Goal: Information Seeking & Learning: Check status

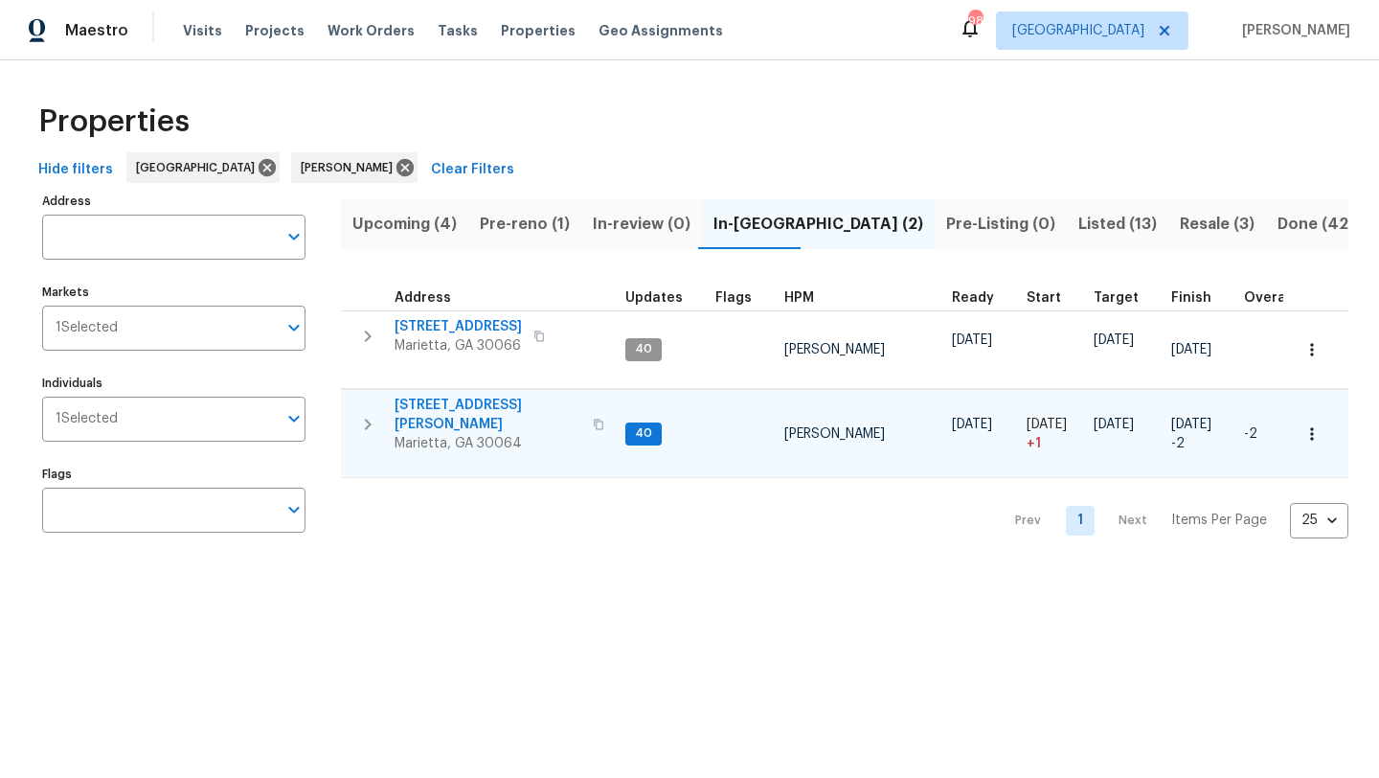
click at [474, 413] on span "[STREET_ADDRESS][PERSON_NAME]" at bounding box center [488, 415] width 187 height 38
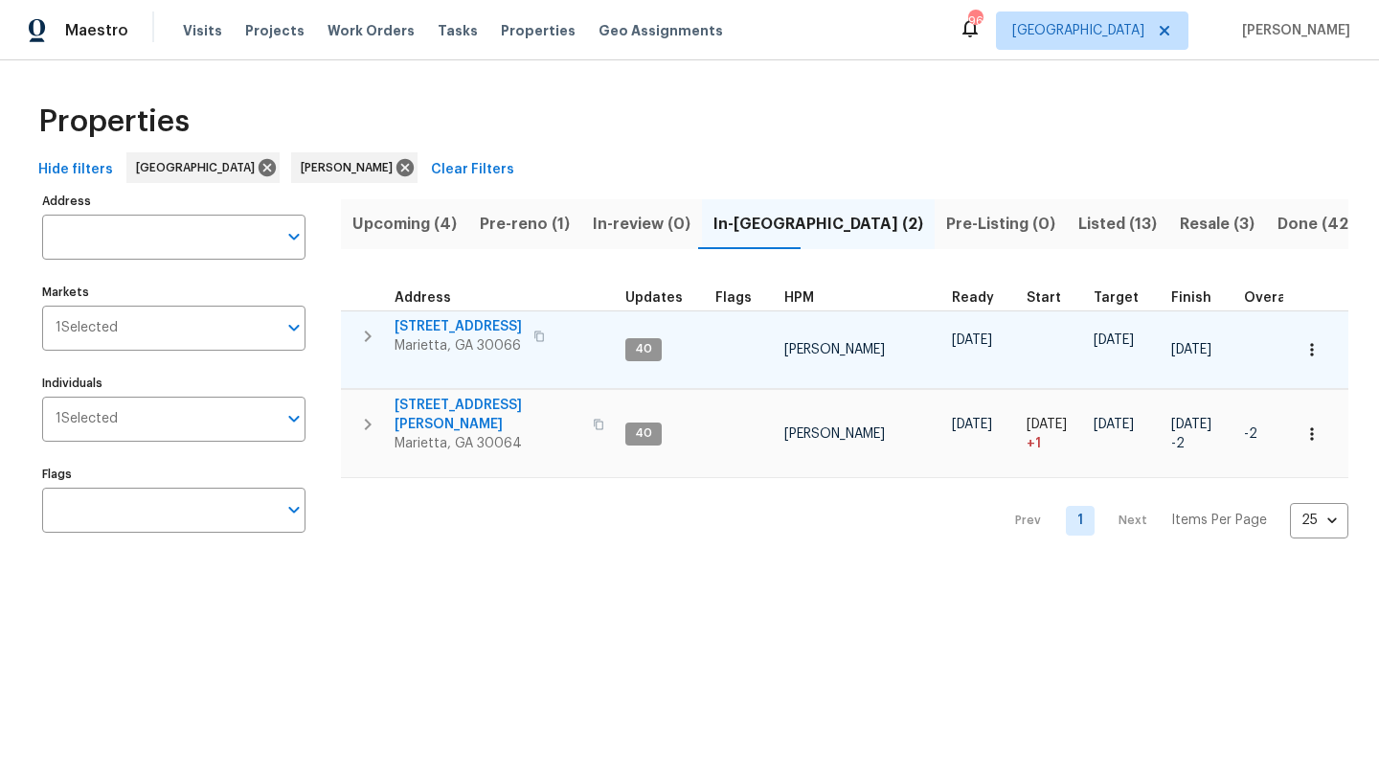
click at [440, 330] on span "[STREET_ADDRESS]" at bounding box center [458, 326] width 127 height 19
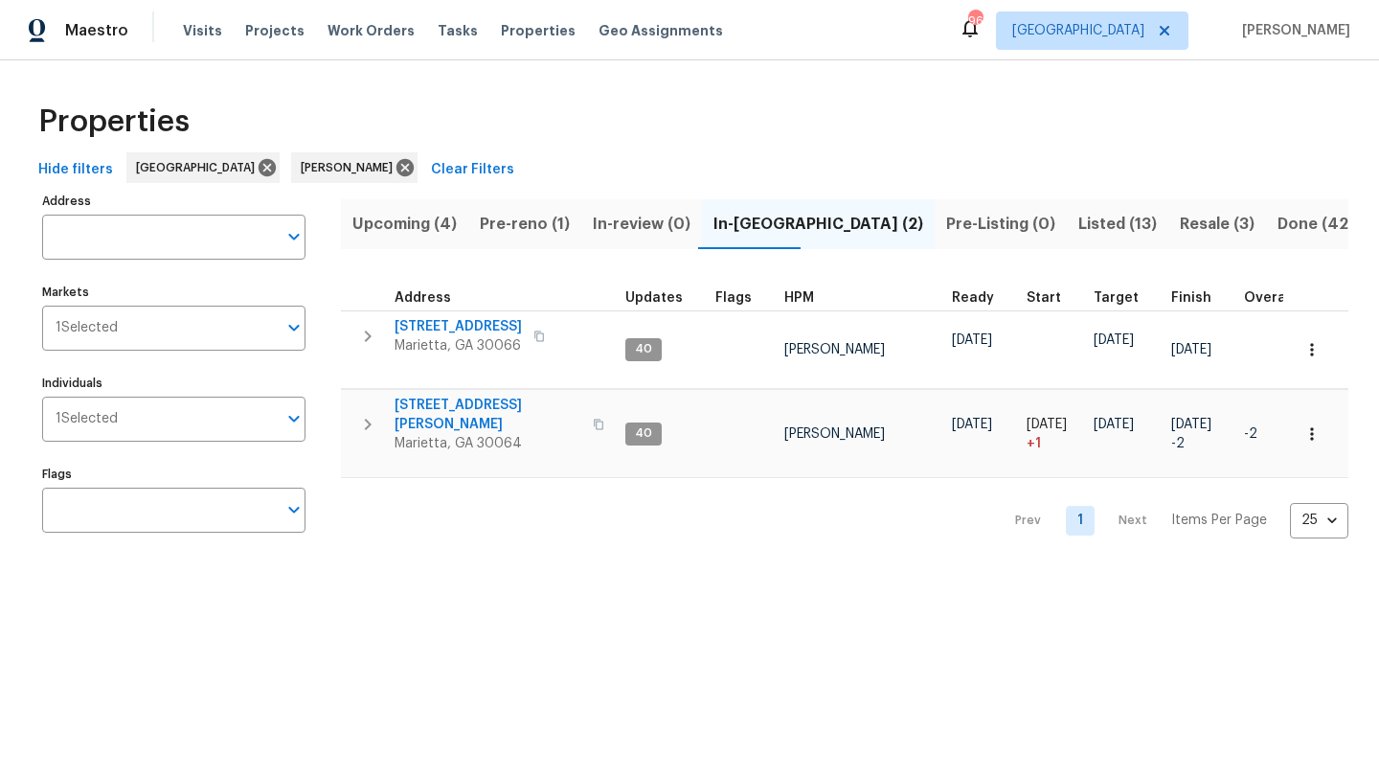
click at [1079, 224] on span "Listed (13)" at bounding box center [1118, 224] width 79 height 27
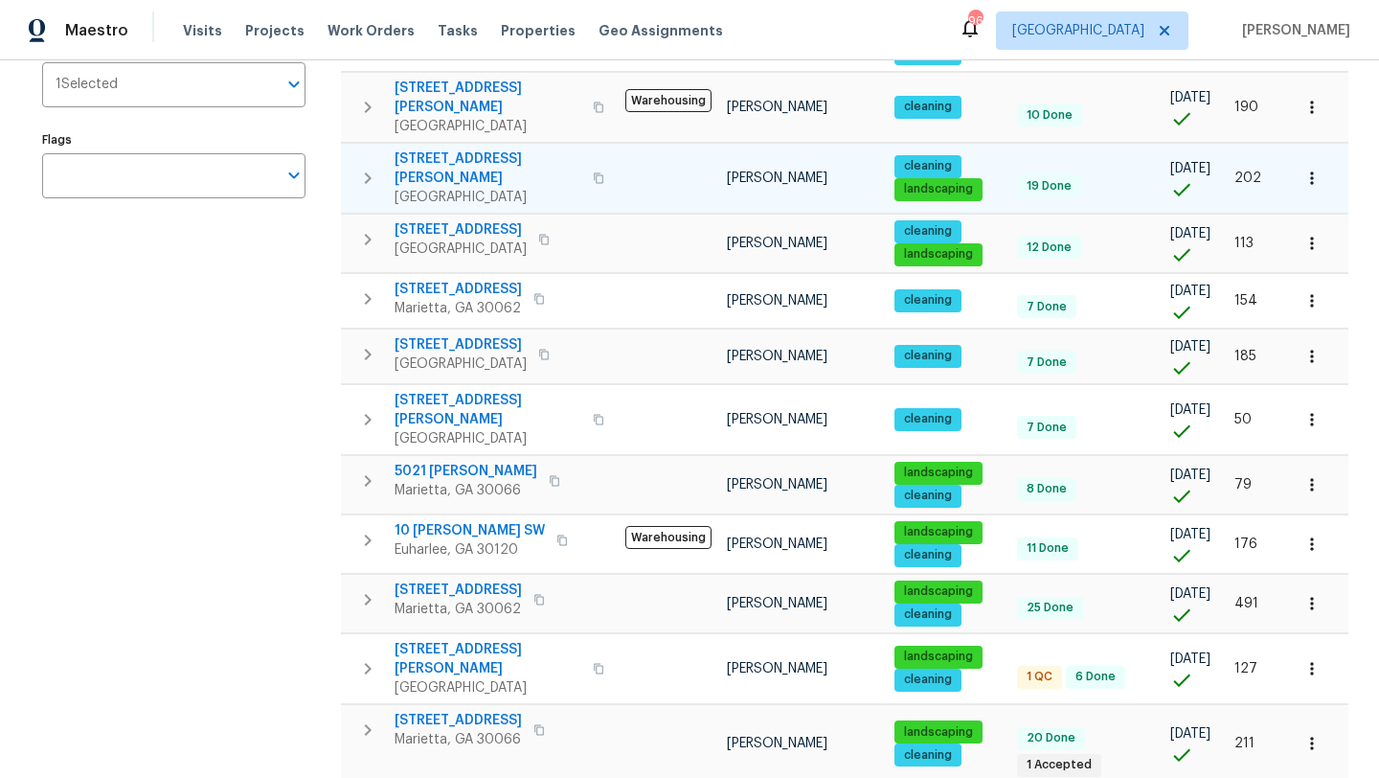
scroll to position [422, 0]
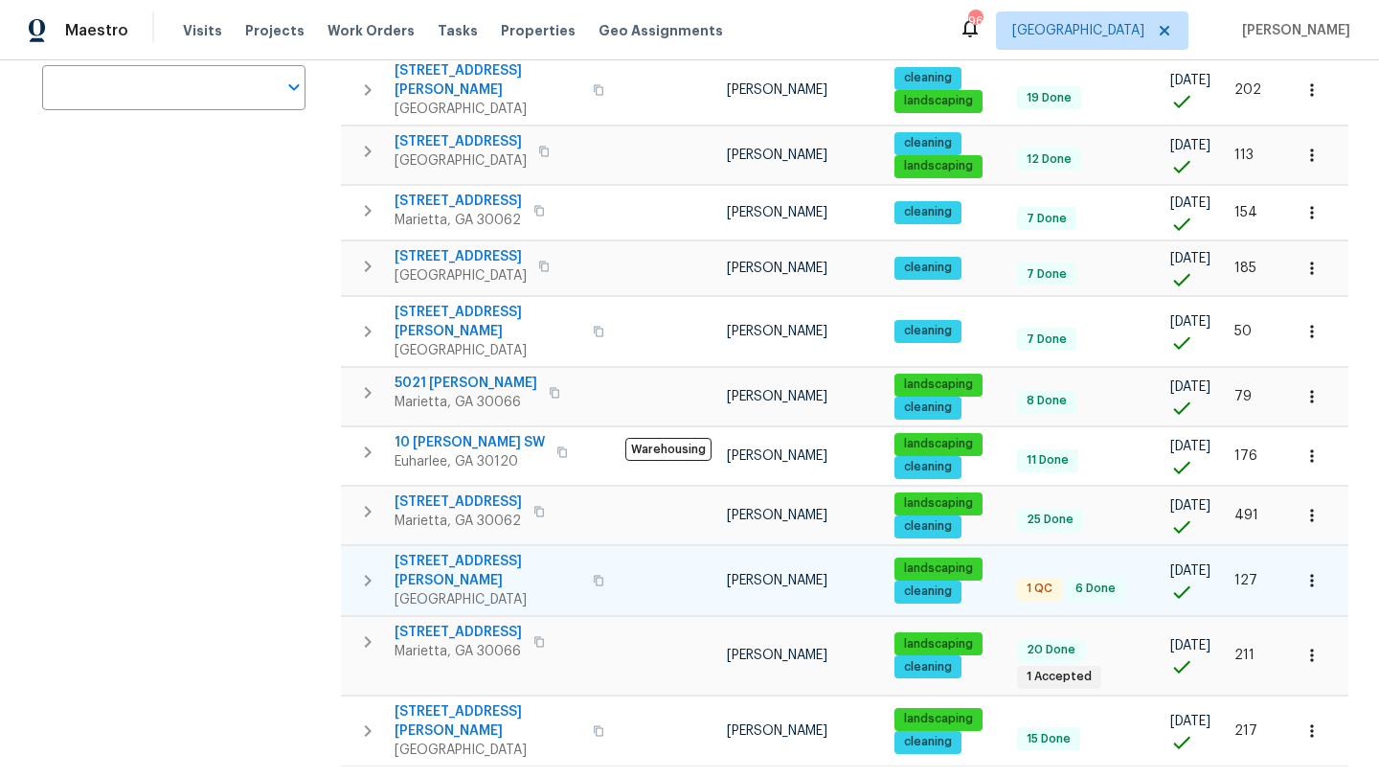
click at [480, 552] on span "58 Hamil Ct NW" at bounding box center [488, 571] width 187 height 38
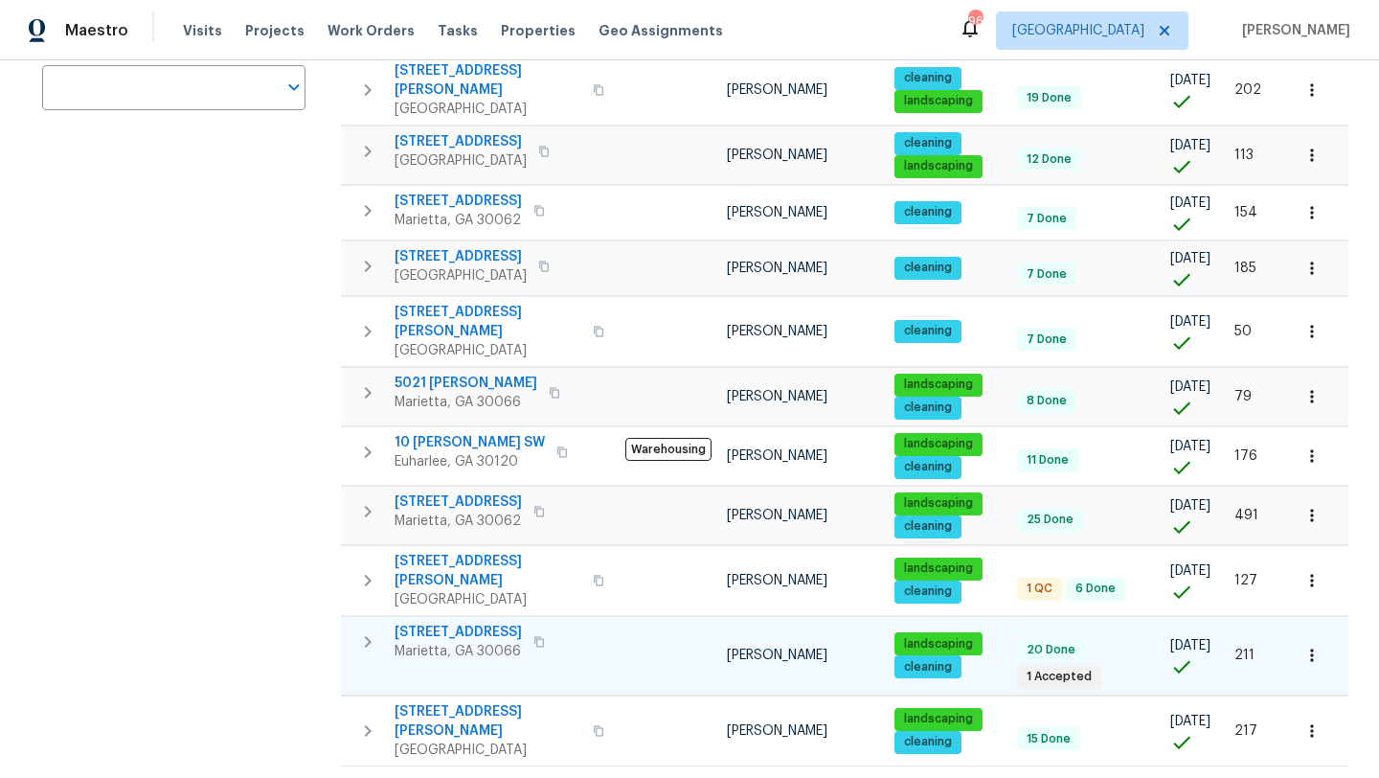
click at [457, 623] on span "61 Barrington Pl" at bounding box center [458, 632] width 127 height 19
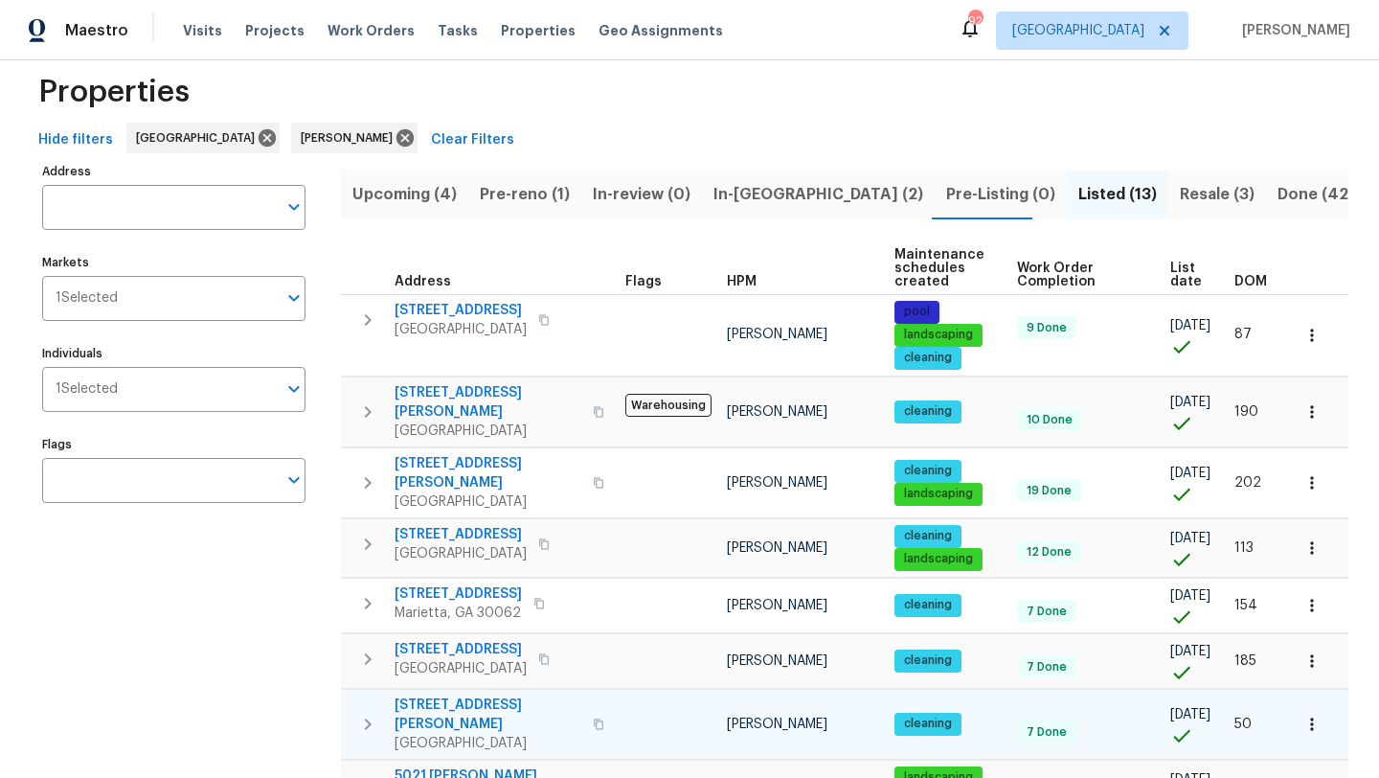
scroll to position [0, 0]
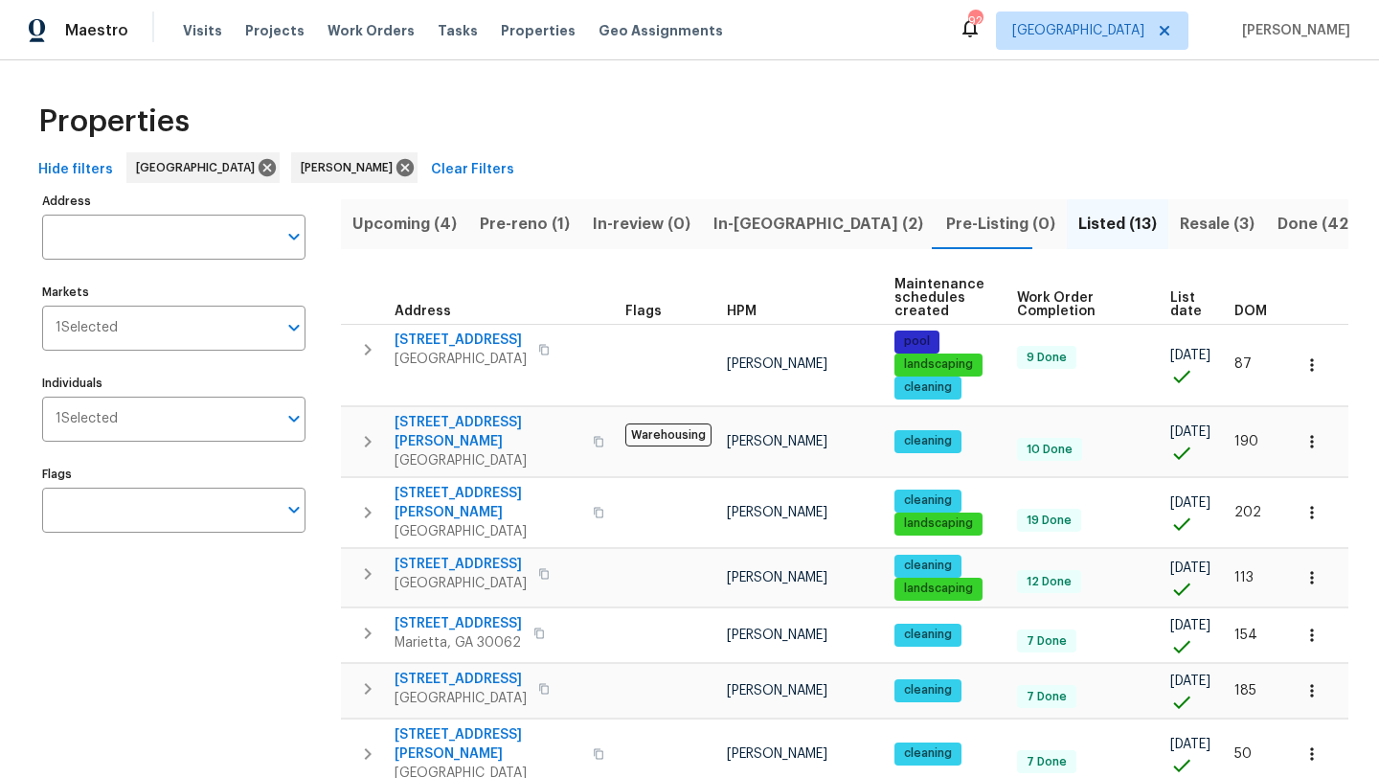
click at [1180, 225] on span "Resale (3)" at bounding box center [1217, 224] width 75 height 27
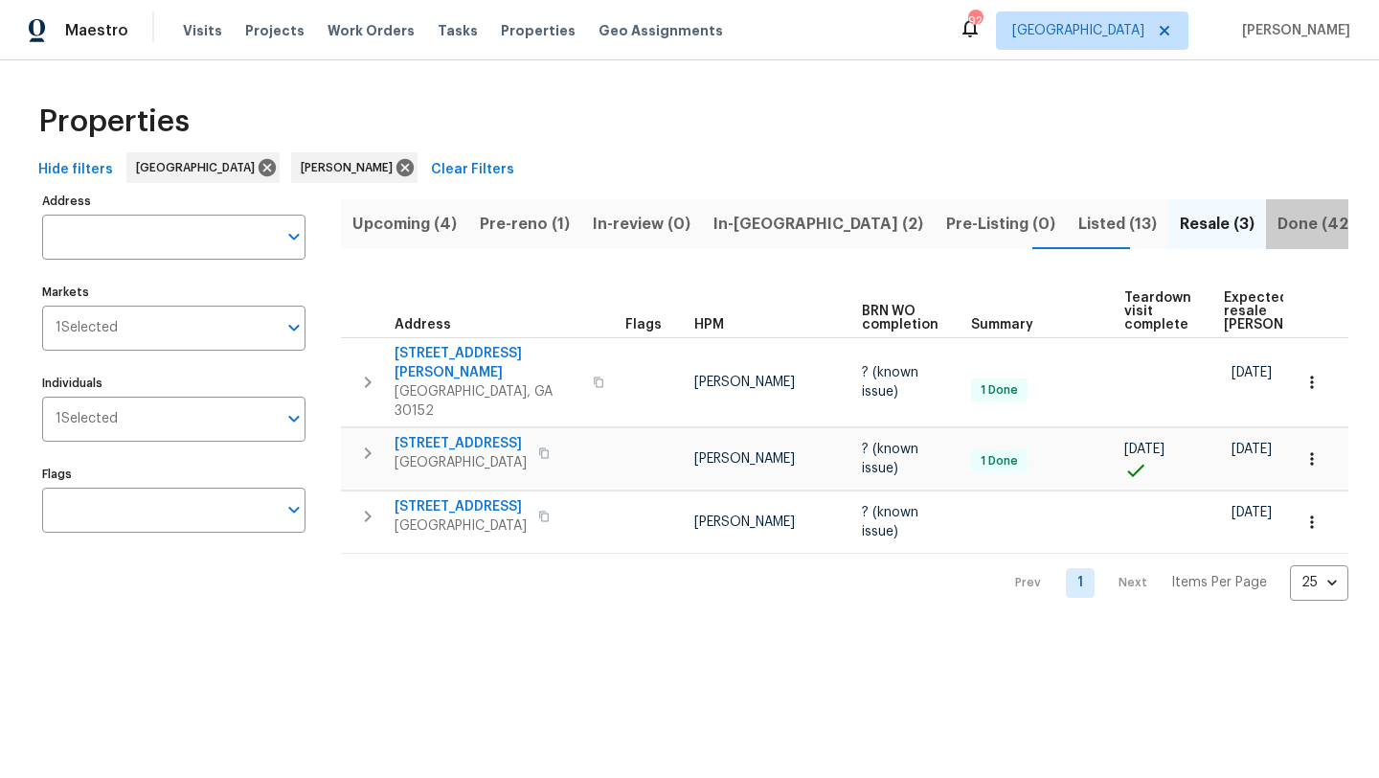
click at [1278, 227] on span "Done (42)" at bounding box center [1316, 224] width 77 height 27
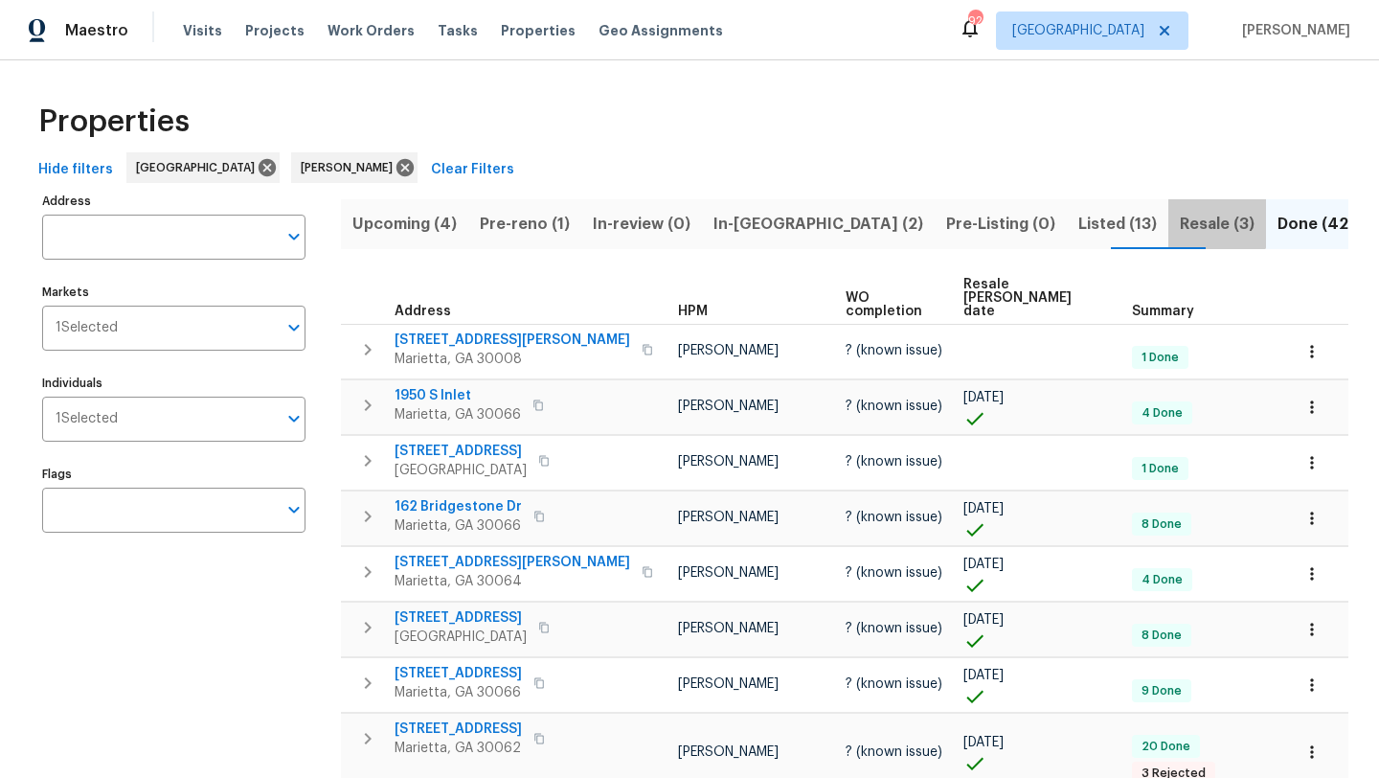
click at [1180, 216] on span "Resale (3)" at bounding box center [1217, 224] width 75 height 27
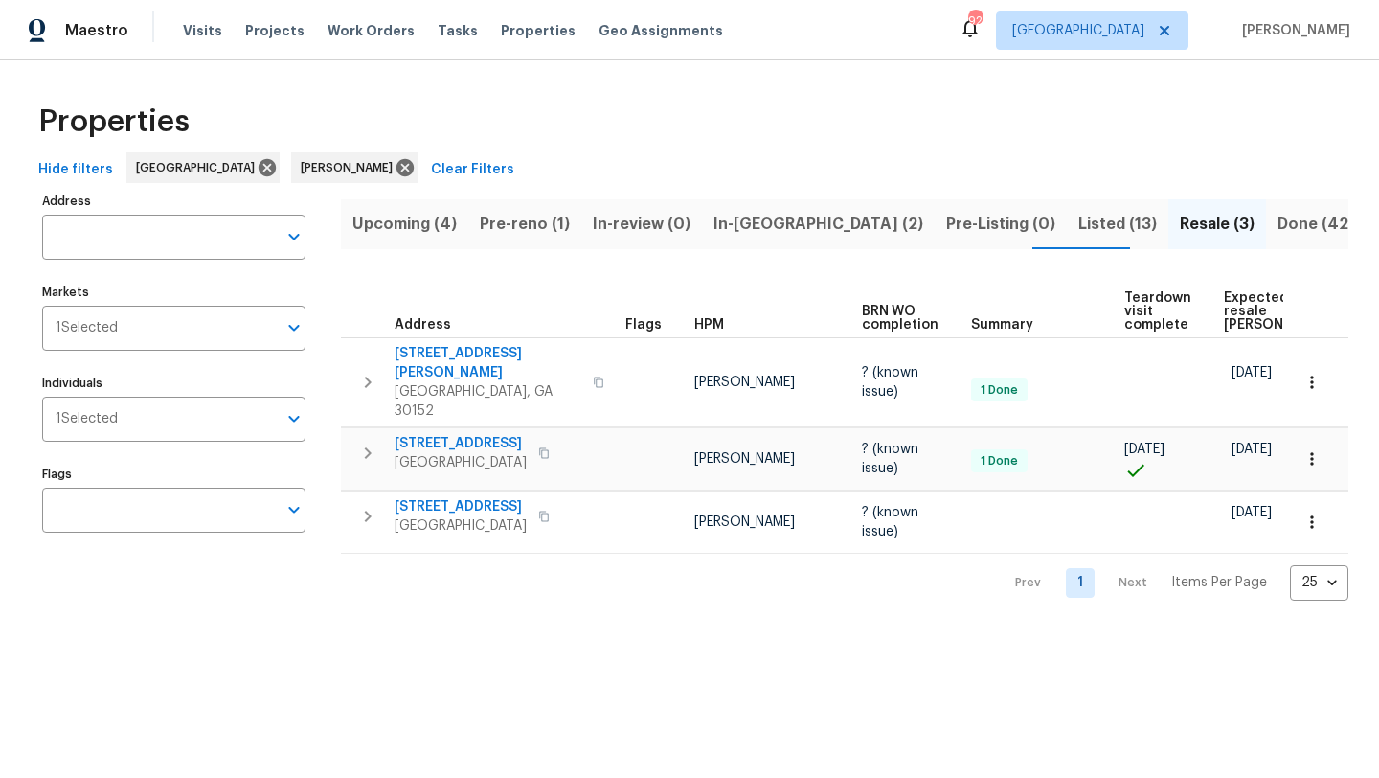
click at [558, 223] on span "Pre-reno (1)" at bounding box center [525, 224] width 90 height 27
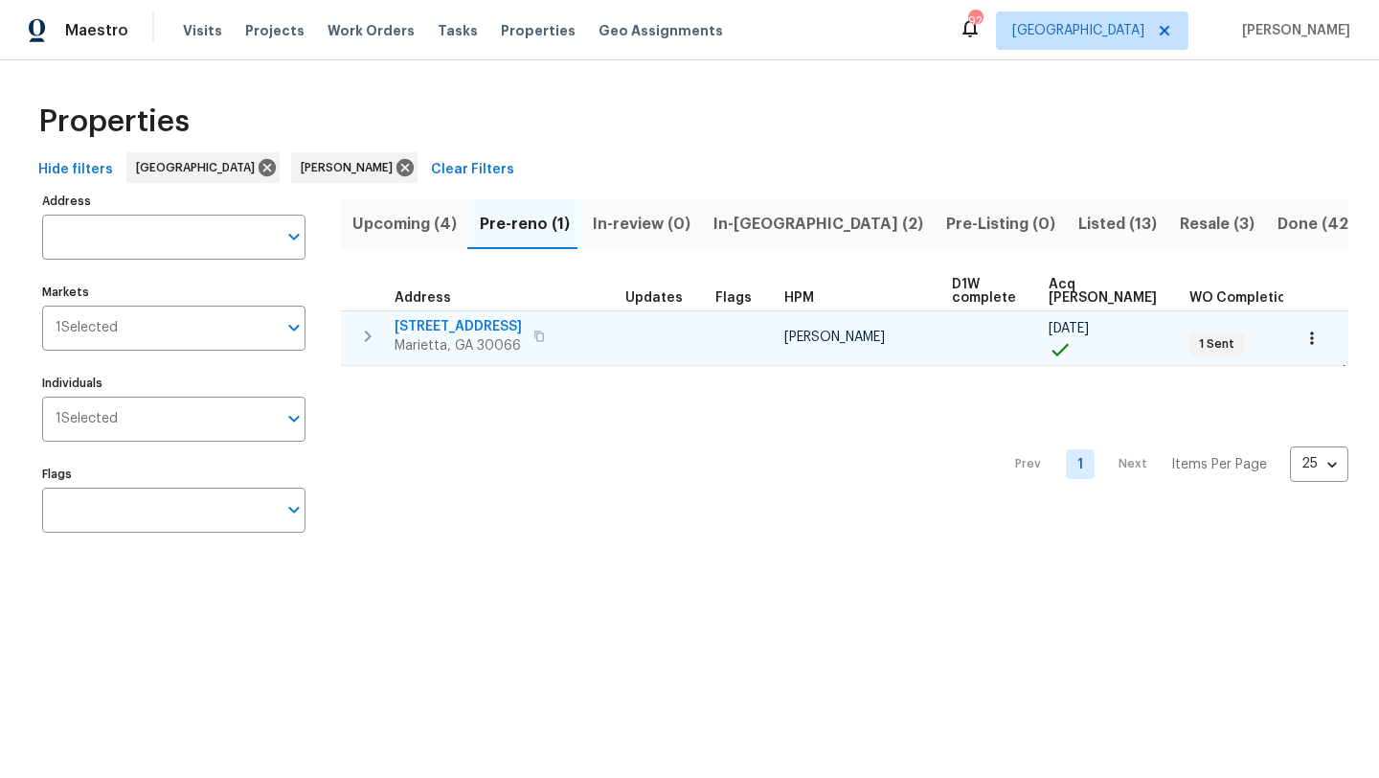
click at [1305, 345] on icon "button" at bounding box center [1312, 338] width 19 height 19
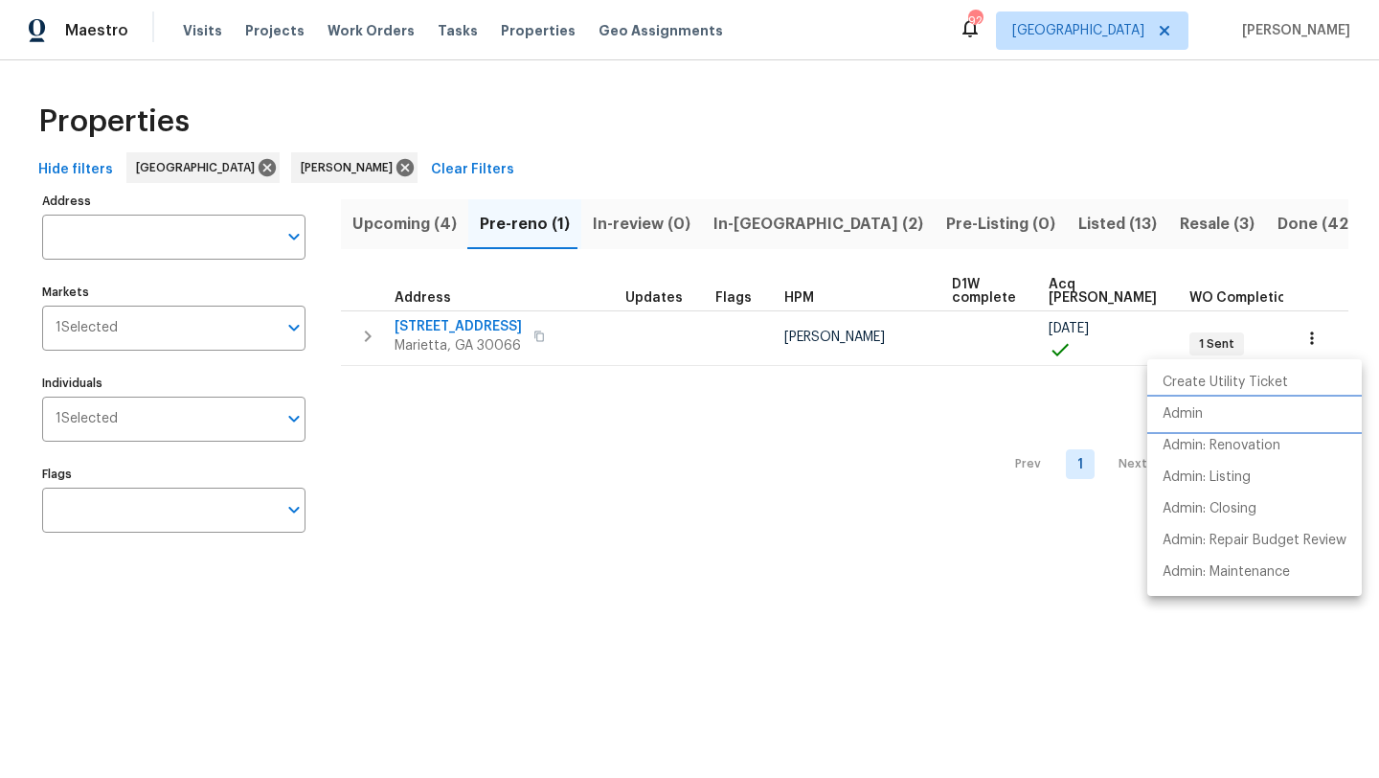
click at [1210, 413] on li "Admin" at bounding box center [1255, 415] width 215 height 32
click at [421, 226] on div at bounding box center [689, 389] width 1379 height 778
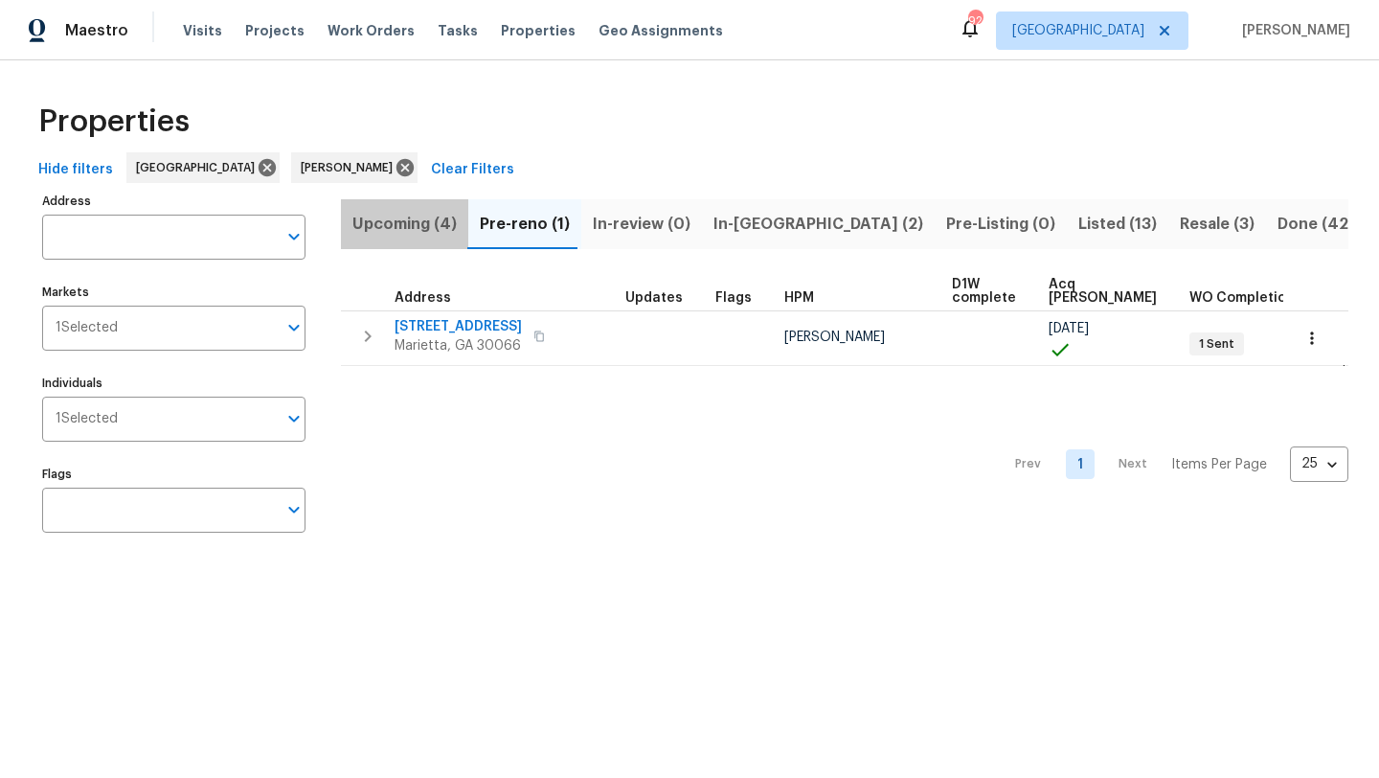
click at [423, 226] on span "Upcoming (4)" at bounding box center [405, 224] width 104 height 27
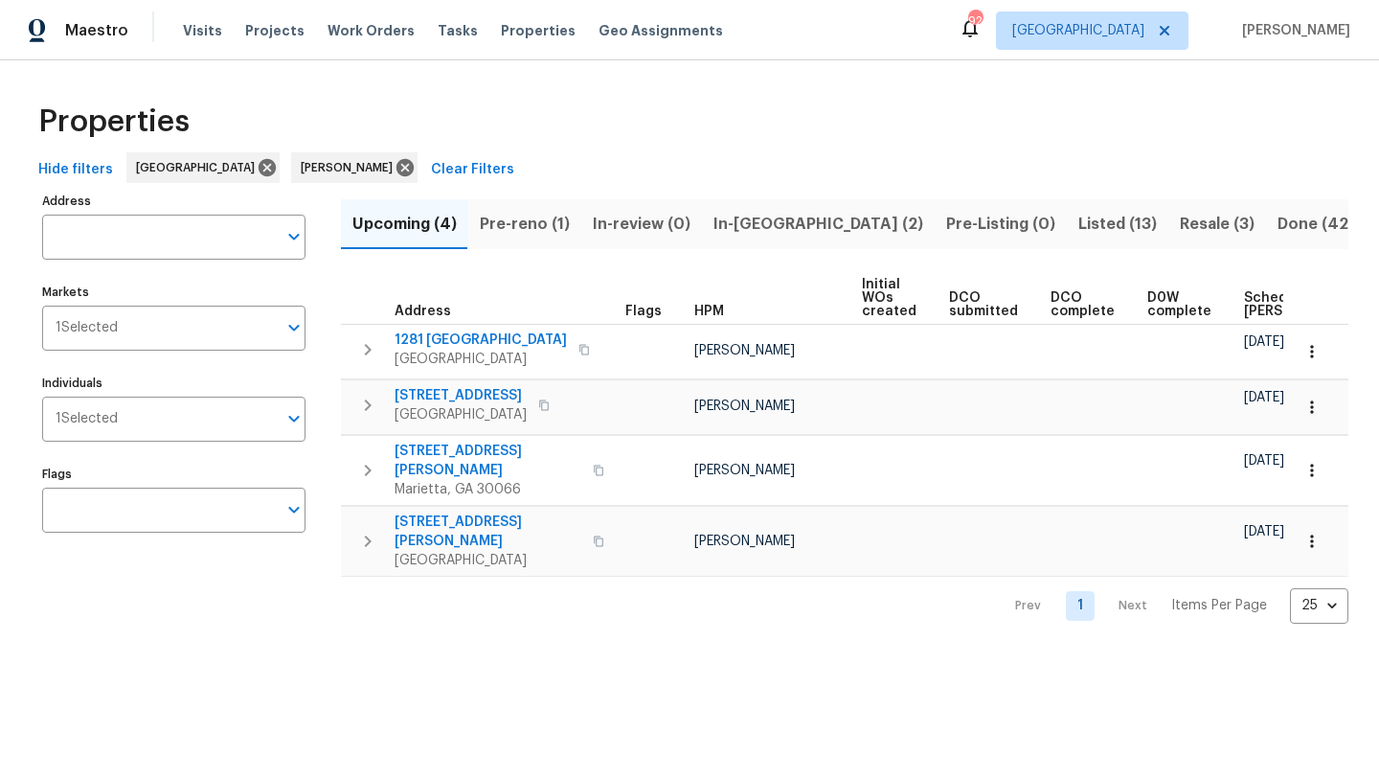
click at [496, 225] on span "Pre-reno (1)" at bounding box center [525, 224] width 90 height 27
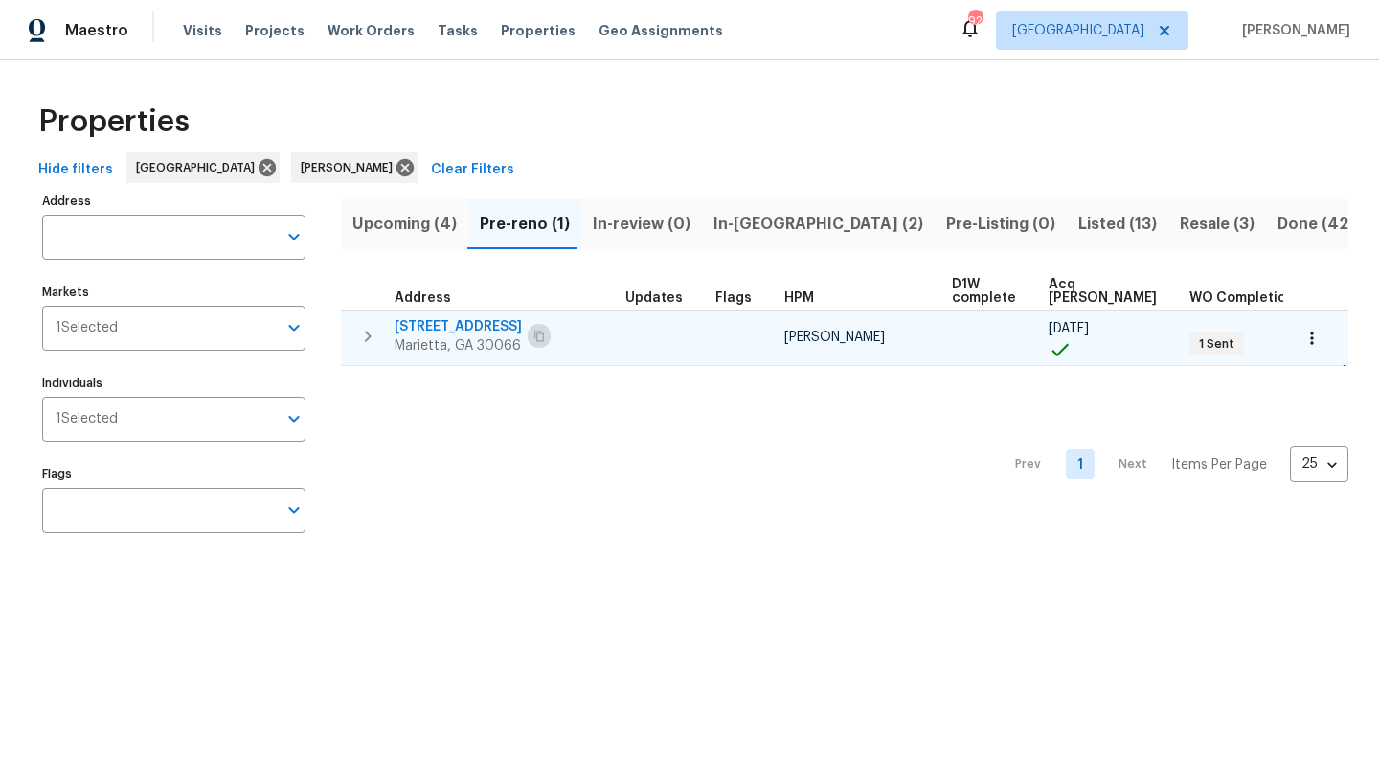
click at [536, 336] on icon "button" at bounding box center [539, 335] width 11 height 11
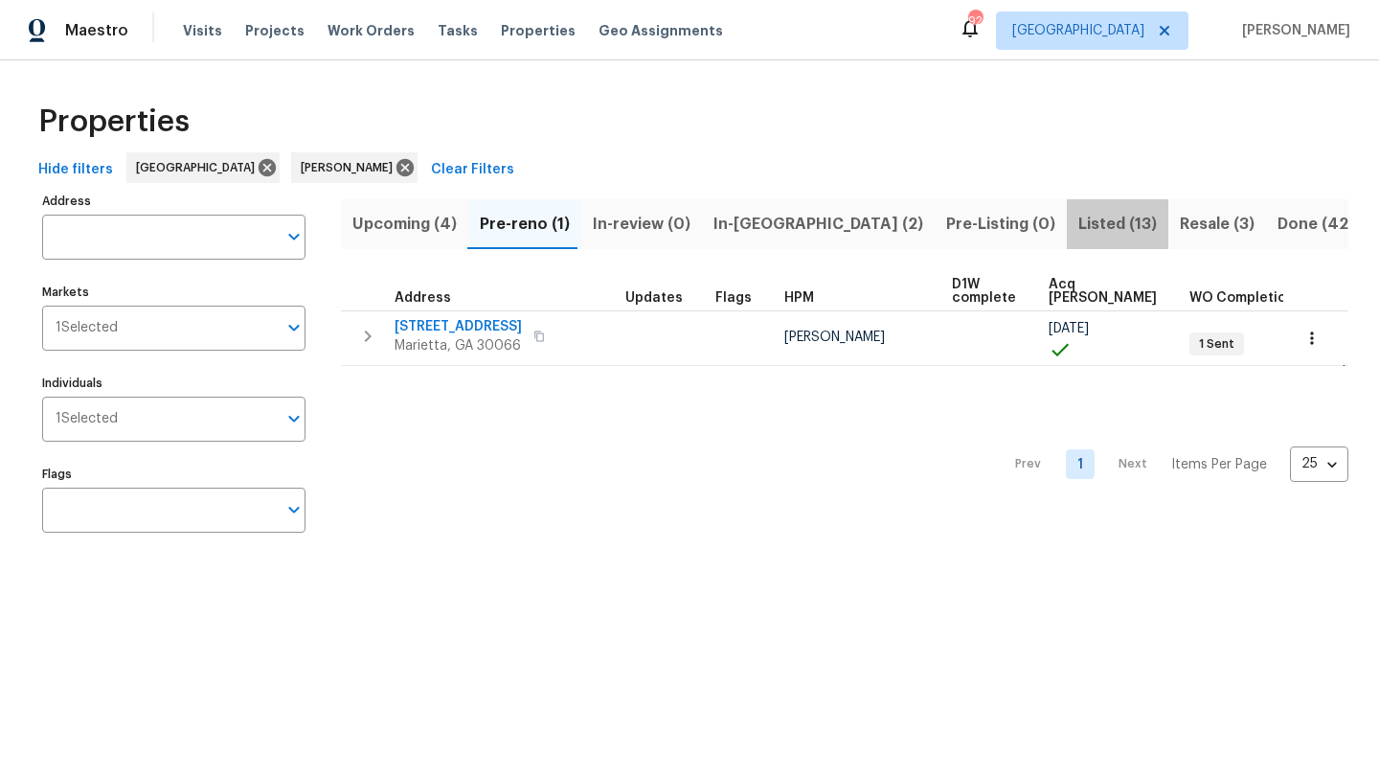
click at [1079, 231] on span "Listed (13)" at bounding box center [1118, 224] width 79 height 27
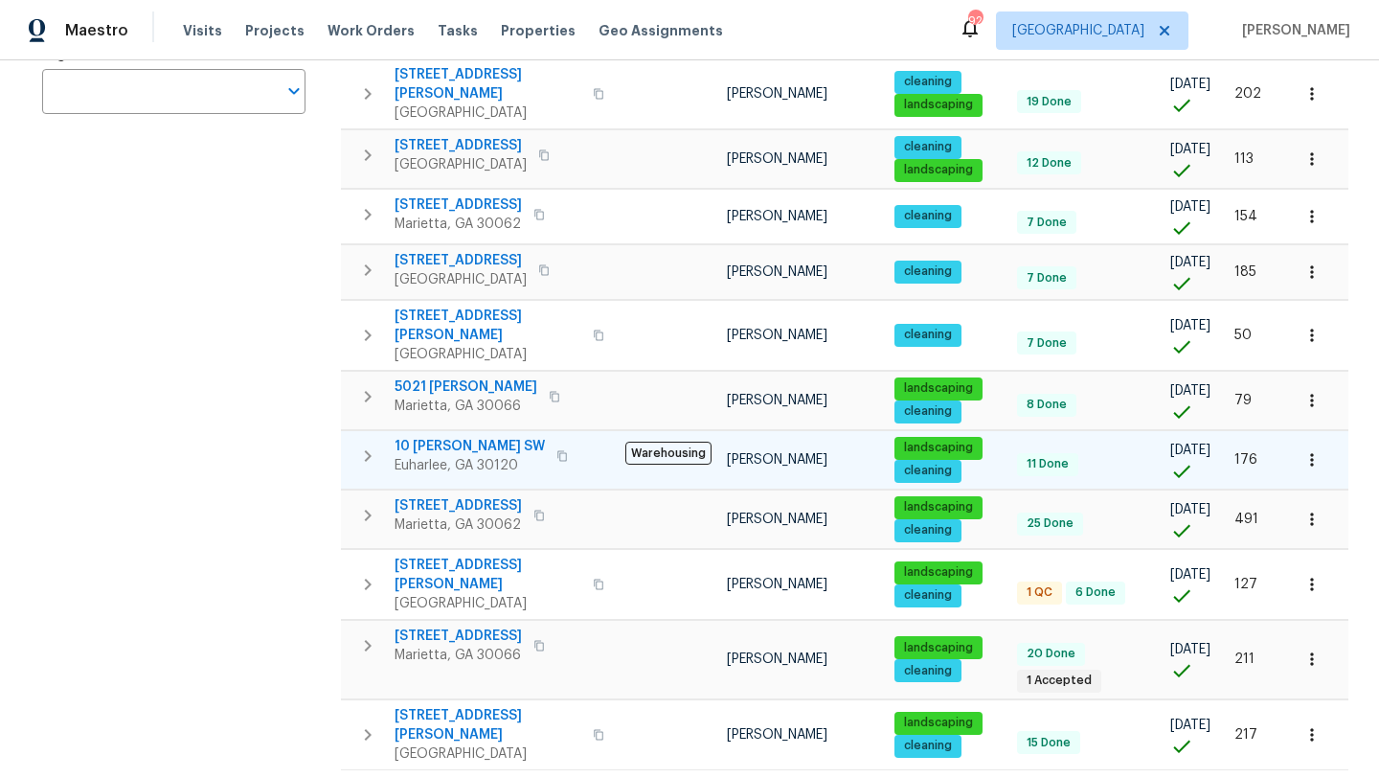
scroll to position [422, 0]
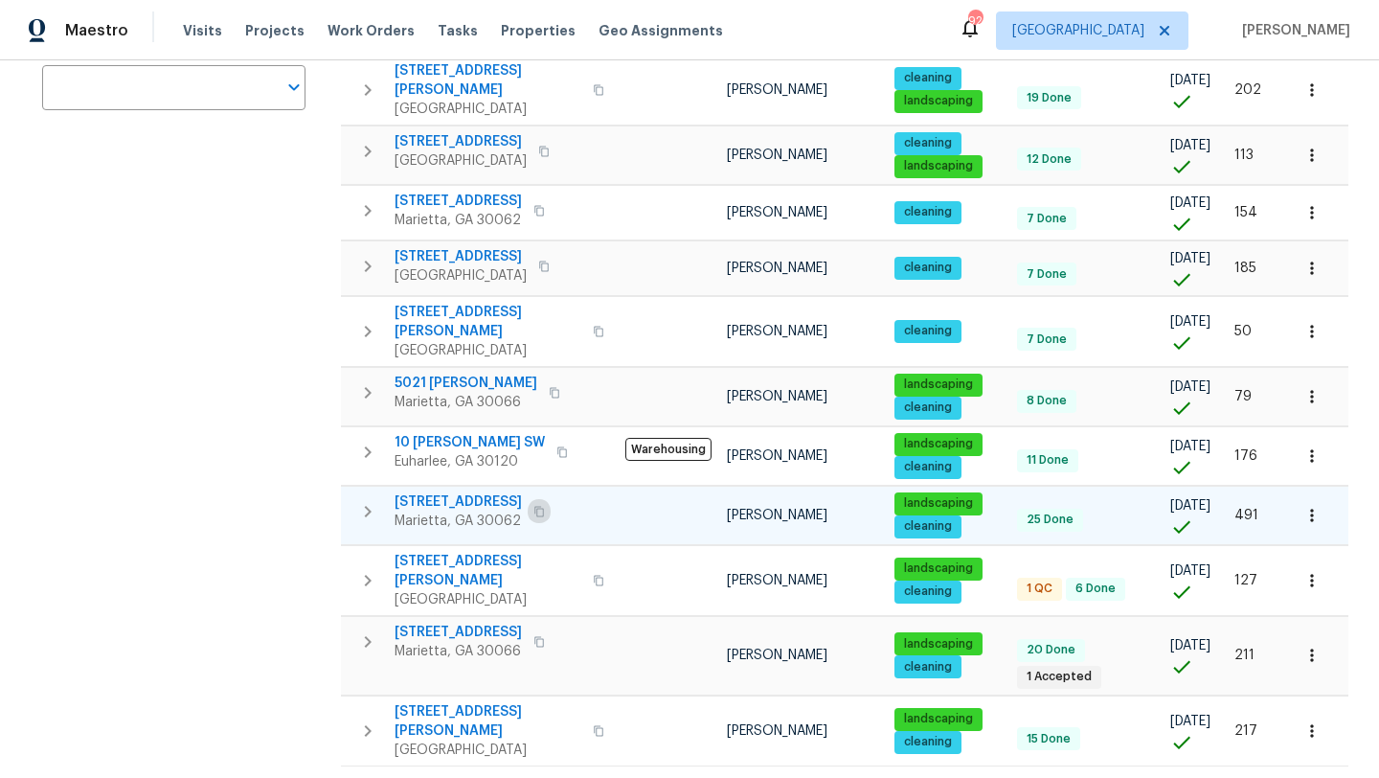
click at [534, 506] on icon "button" at bounding box center [539, 511] width 11 height 11
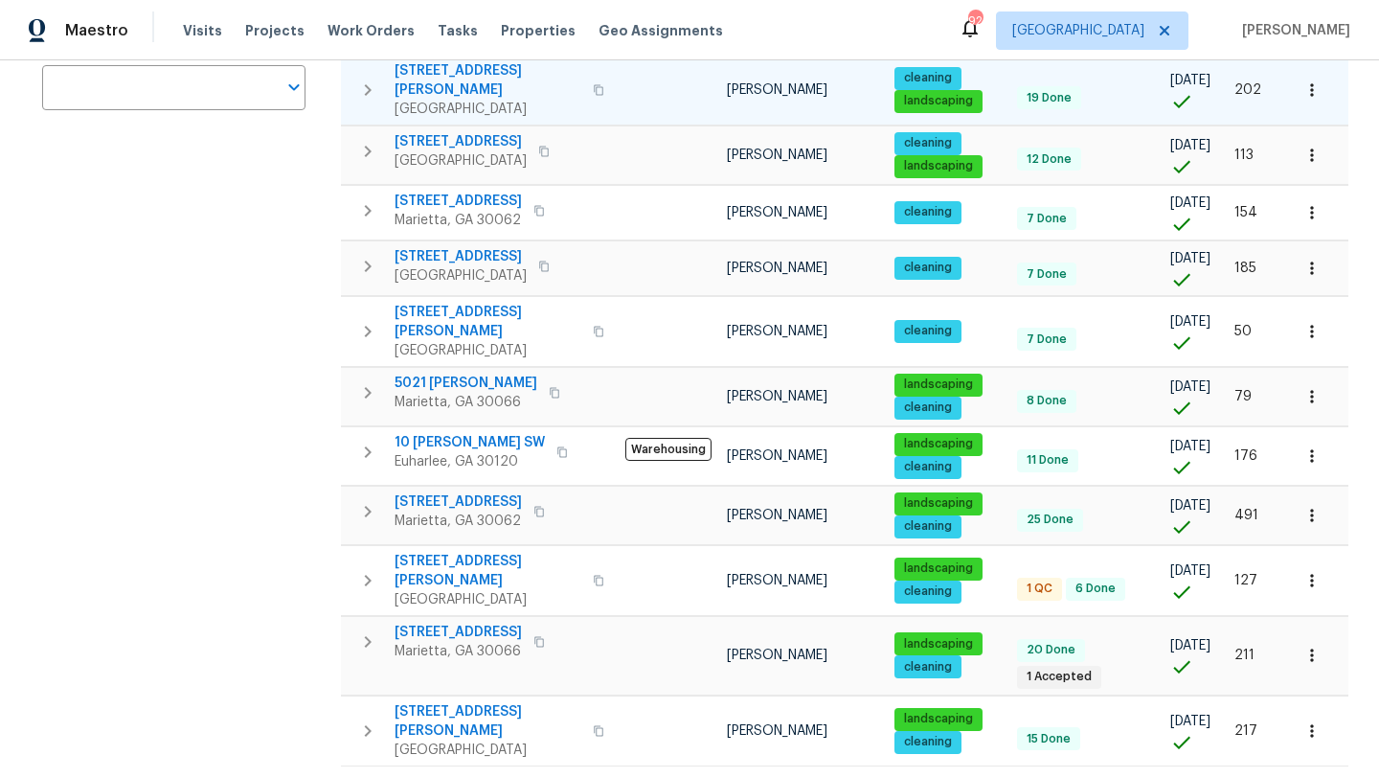
scroll to position [419, 0]
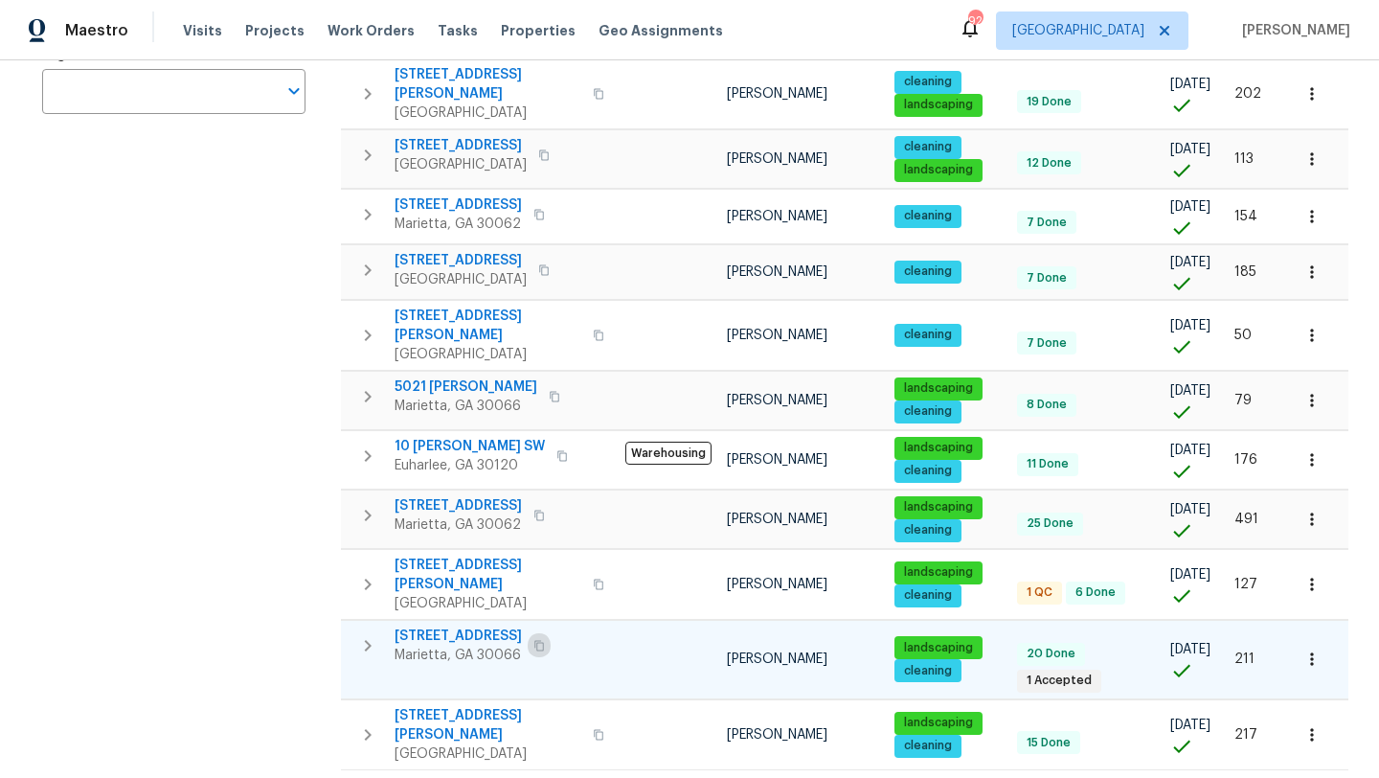
click at [536, 640] on icon "button" at bounding box center [539, 645] width 11 height 11
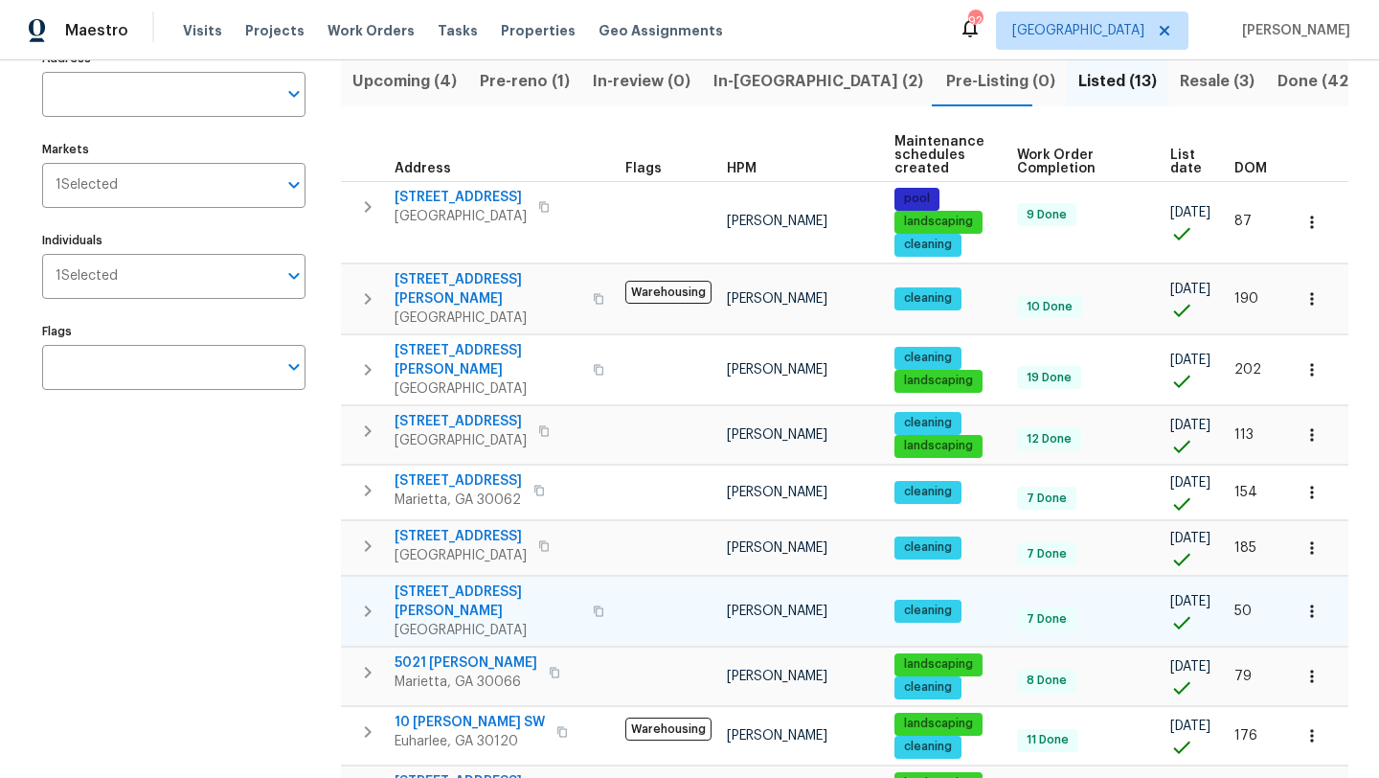
scroll to position [0, 0]
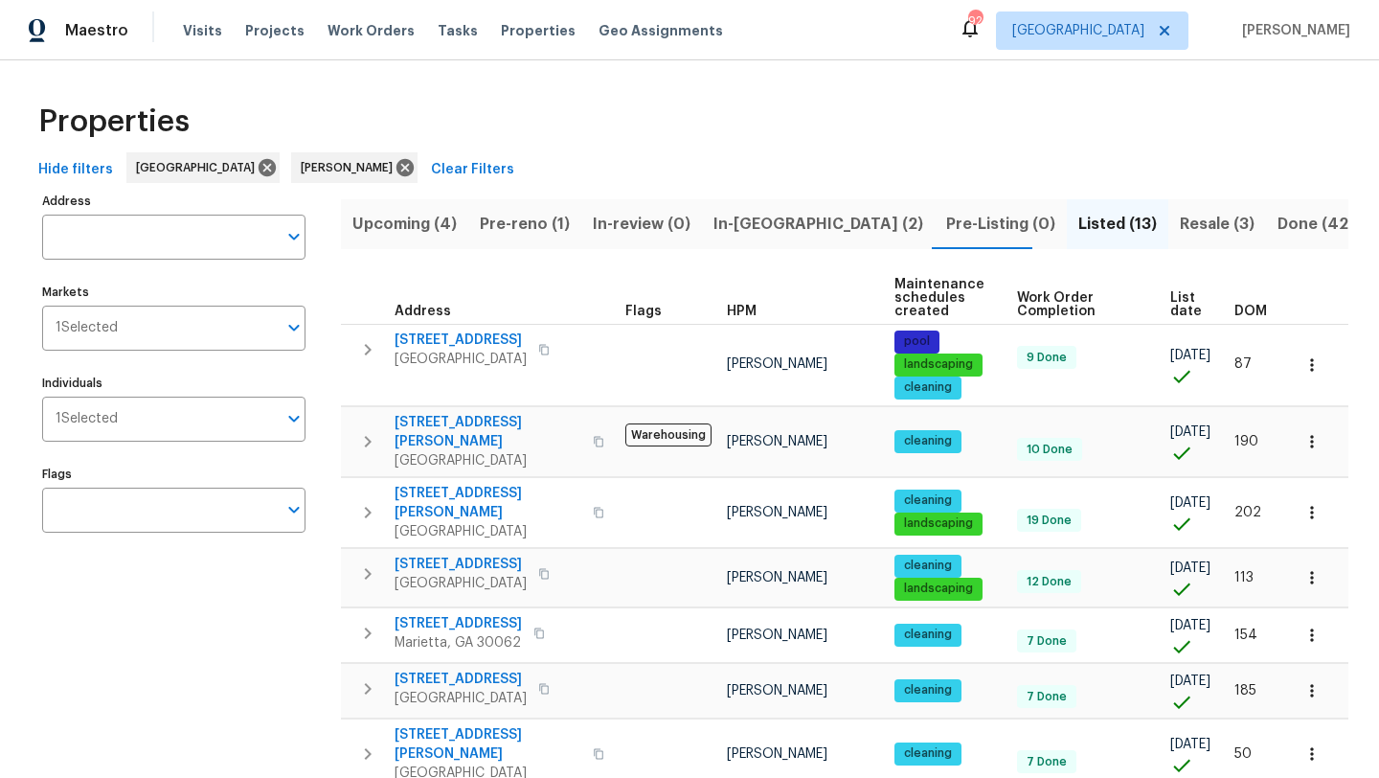
click at [526, 217] on span "Pre-reno (1)" at bounding box center [525, 224] width 90 height 27
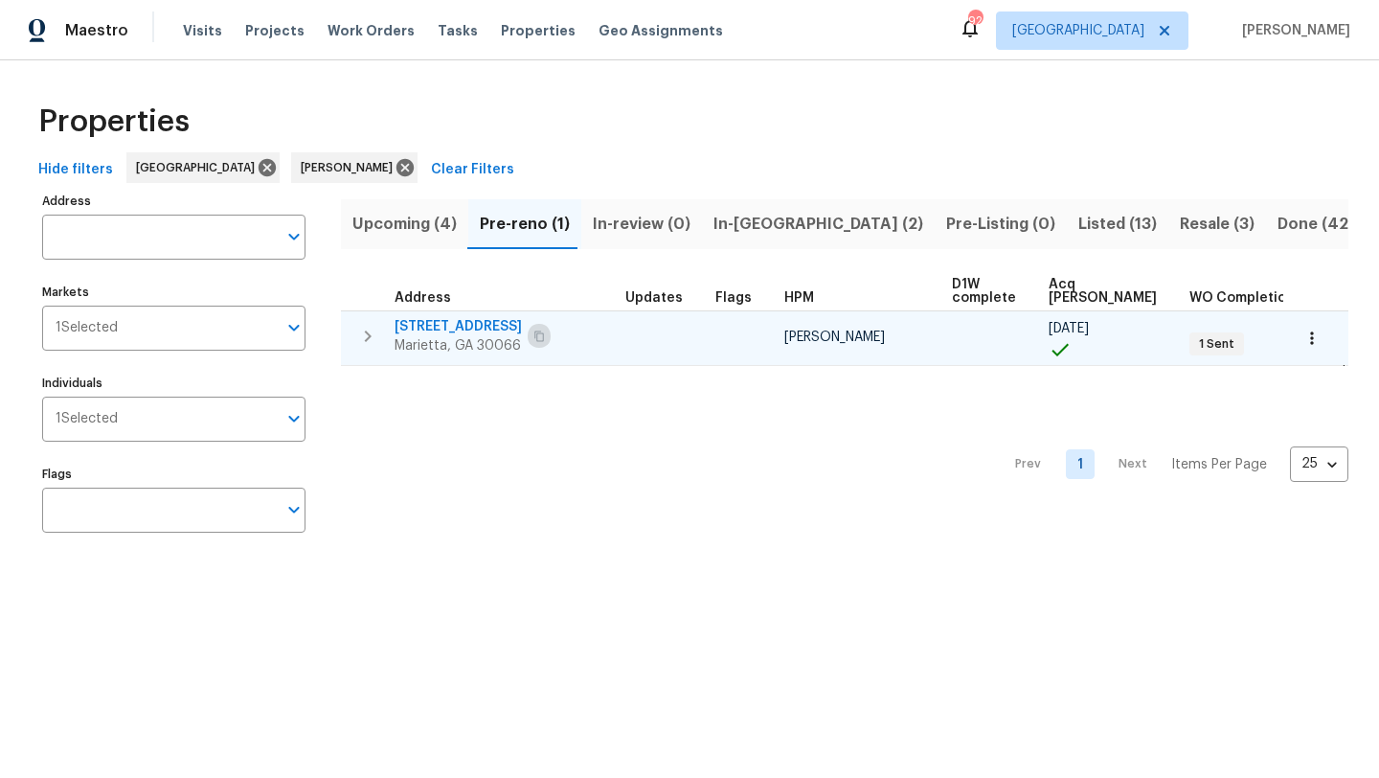
click at [535, 341] on icon "button" at bounding box center [539, 335] width 11 height 11
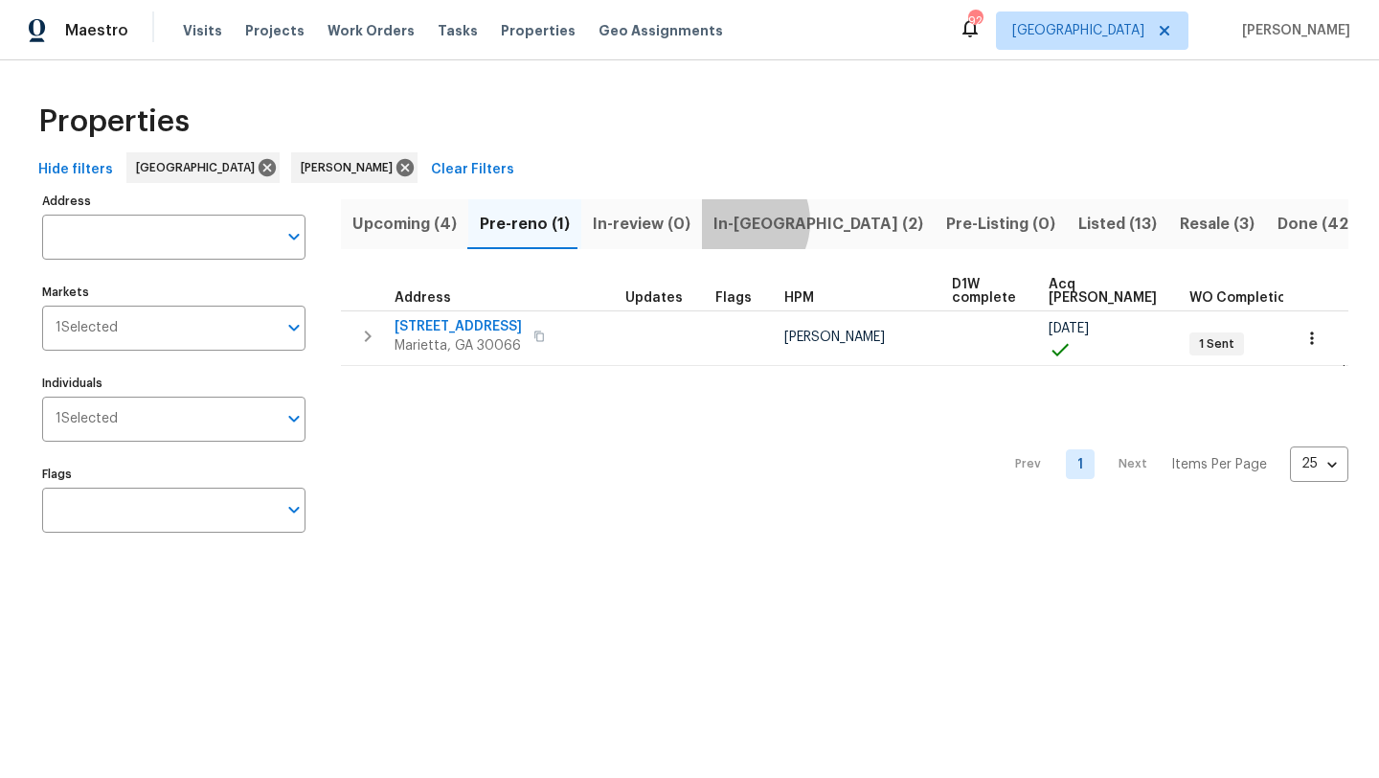
click at [731, 222] on span "In-reno (2)" at bounding box center [819, 224] width 210 height 27
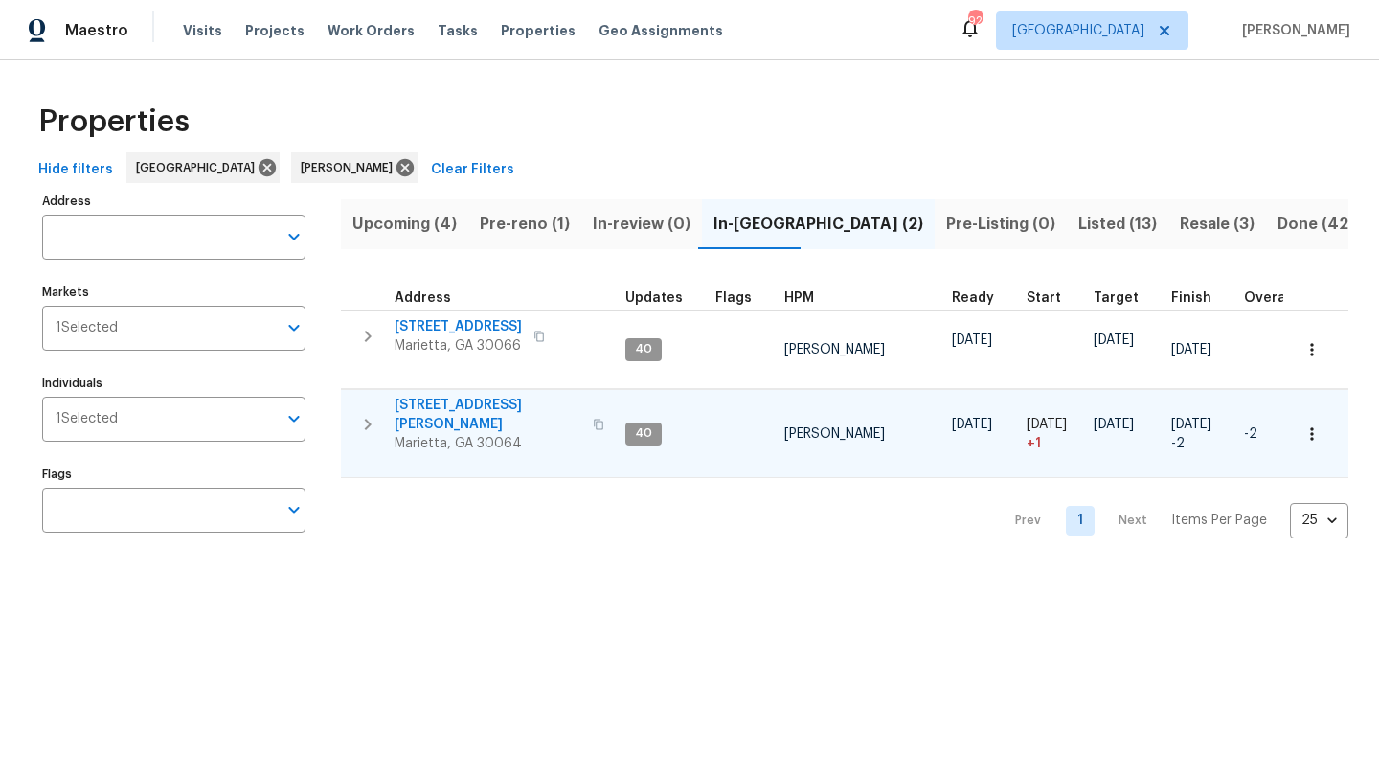
click at [593, 419] on icon "button" at bounding box center [598, 424] width 11 height 11
click at [1079, 225] on span "Listed (13)" at bounding box center [1118, 224] width 79 height 27
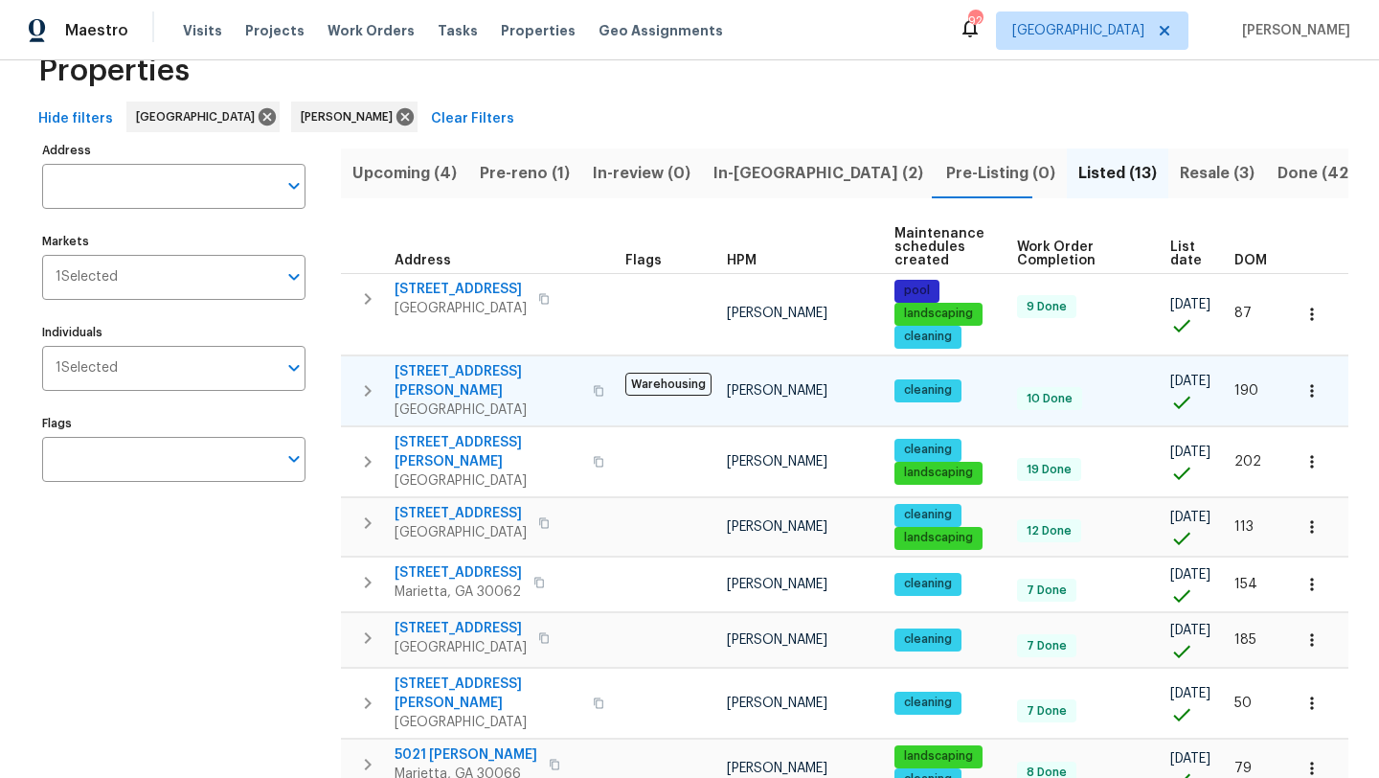
scroll to position [58, 0]
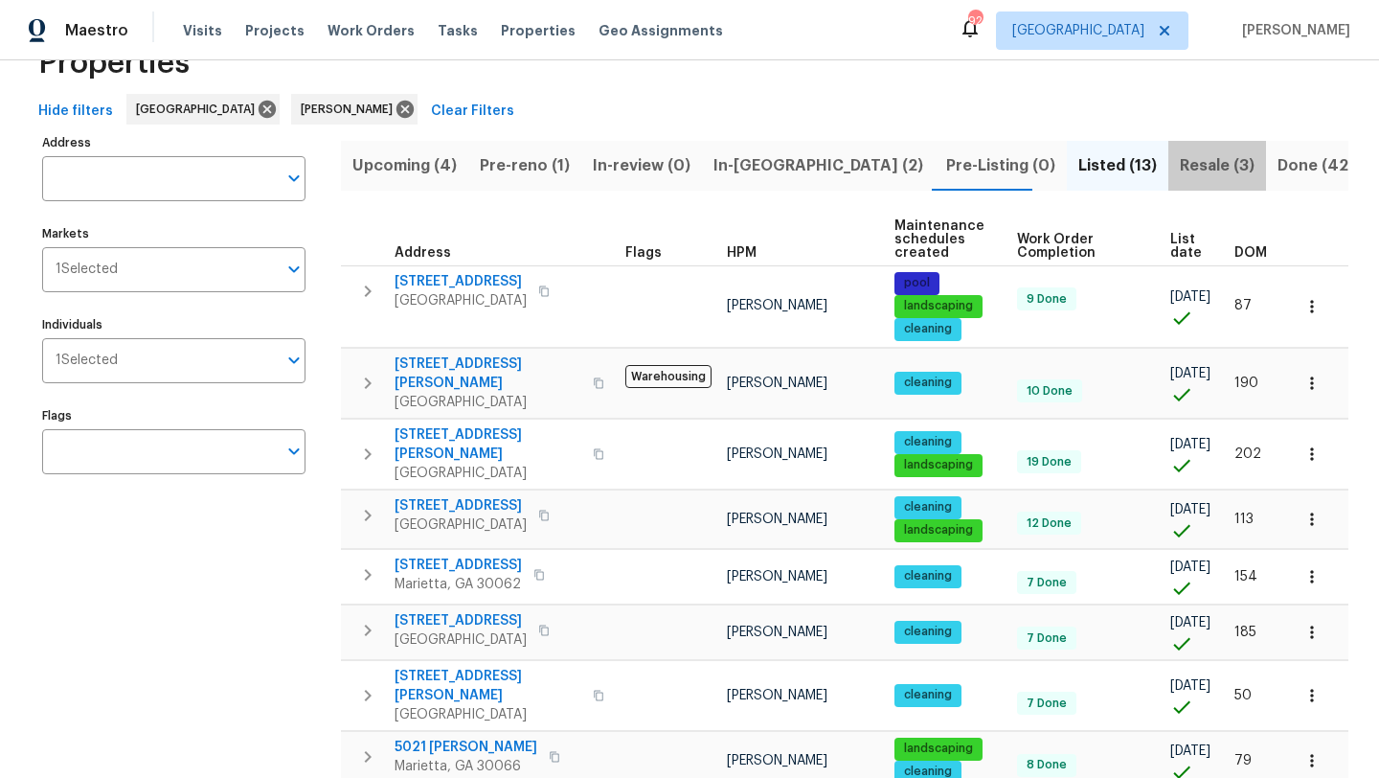
click at [1180, 166] on span "Resale (3)" at bounding box center [1217, 165] width 75 height 27
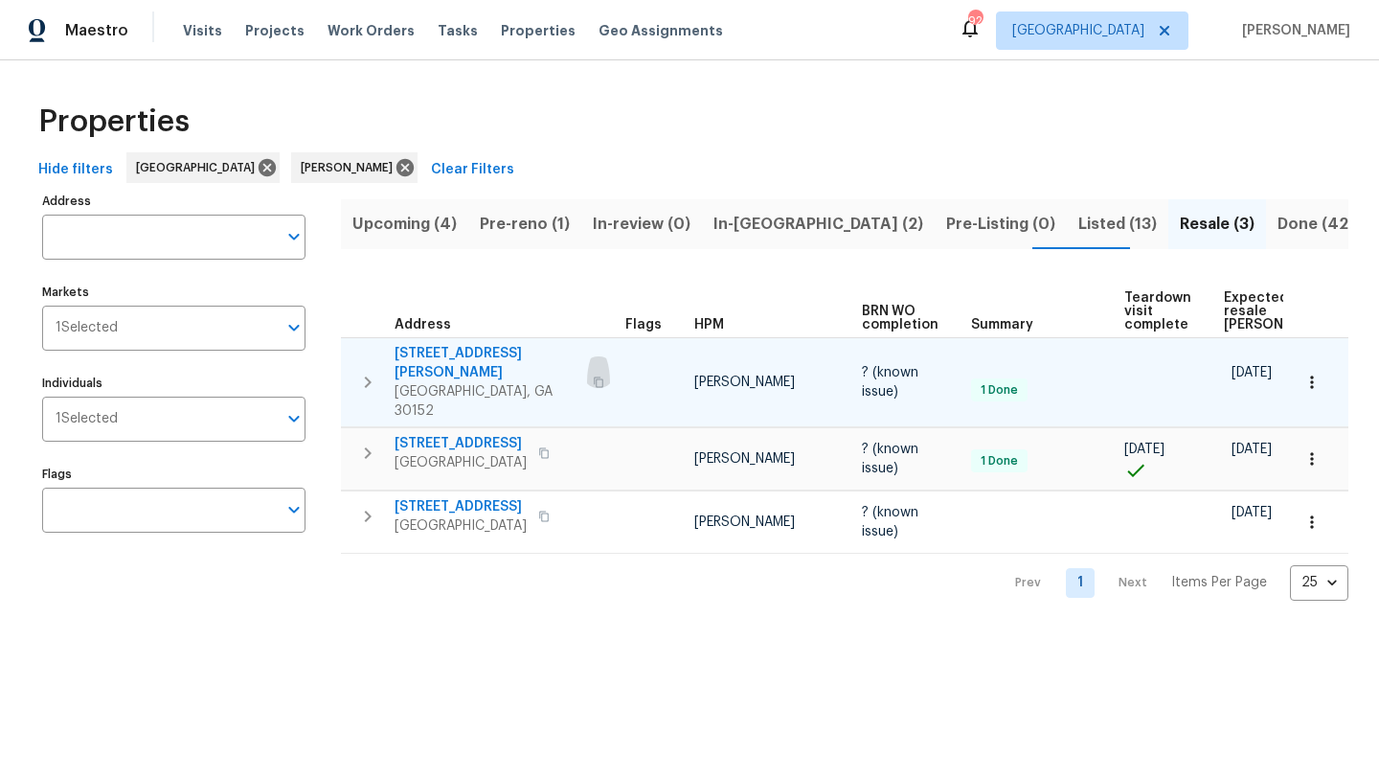
click at [597, 376] on icon "button" at bounding box center [599, 381] width 10 height 11
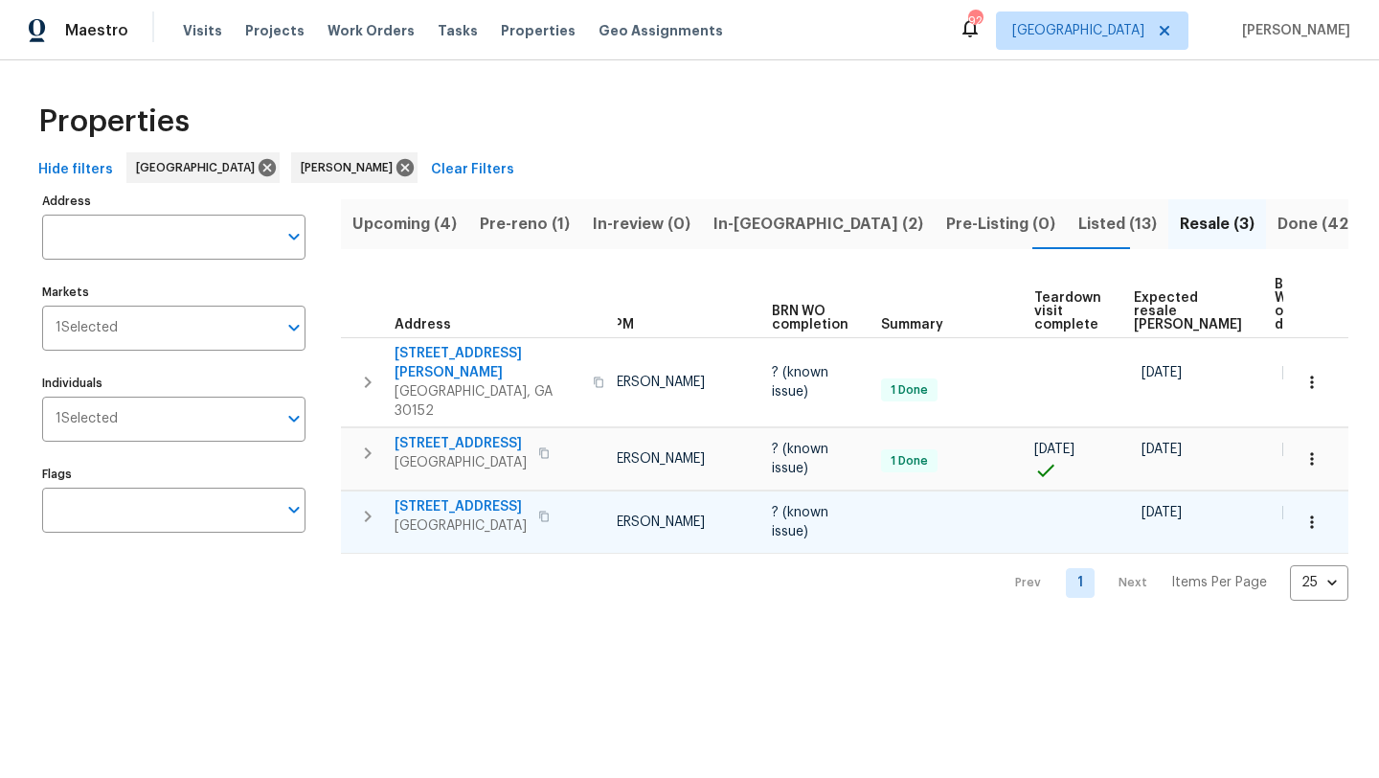
scroll to position [0, 112]
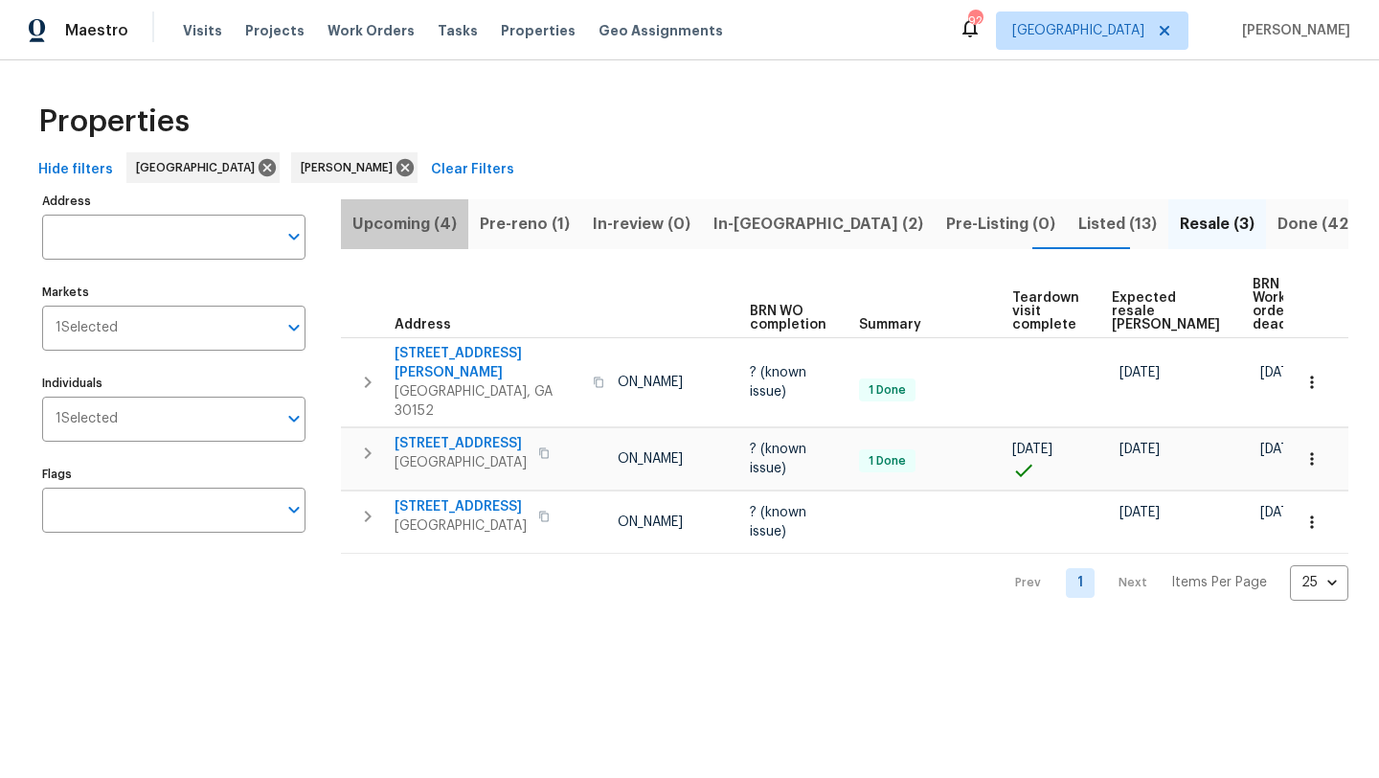
click at [434, 228] on span "Upcoming (4)" at bounding box center [405, 224] width 104 height 27
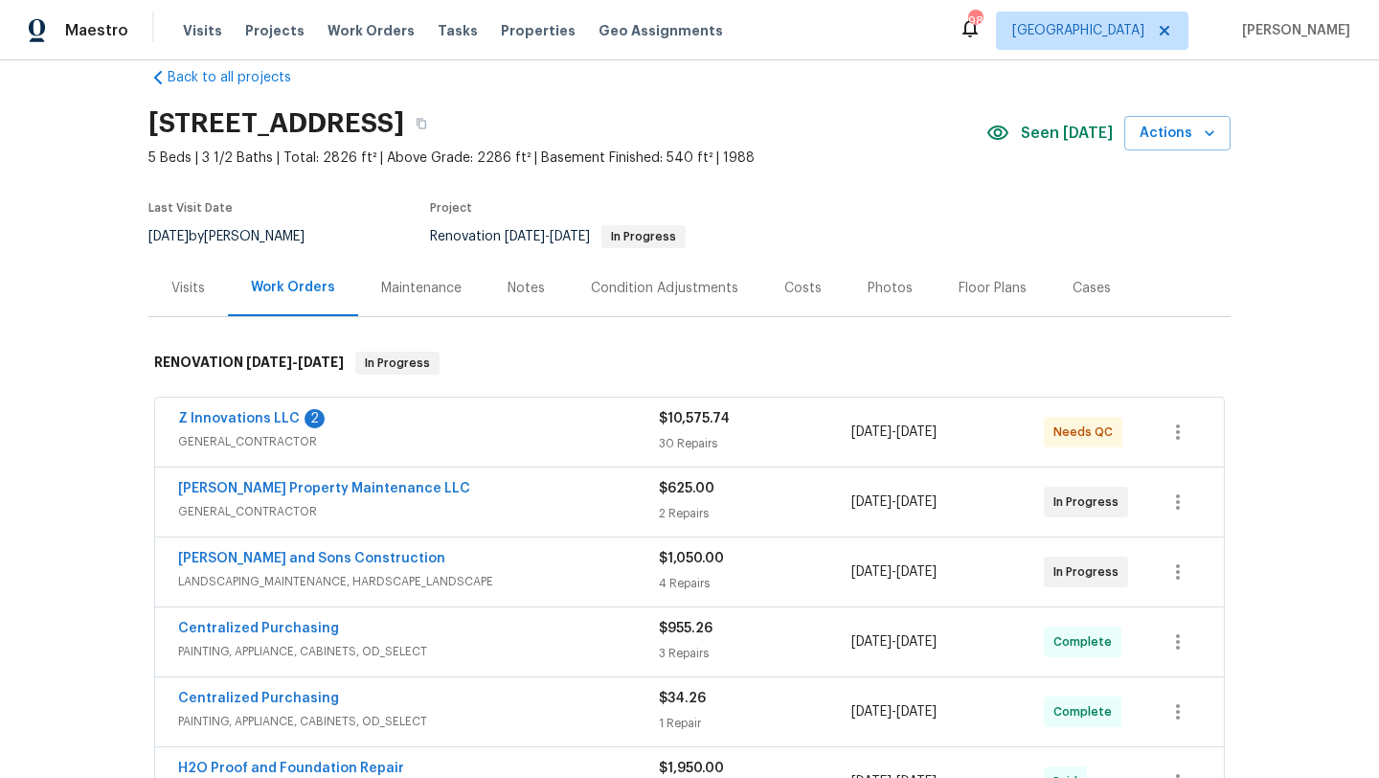
scroll to position [34, 0]
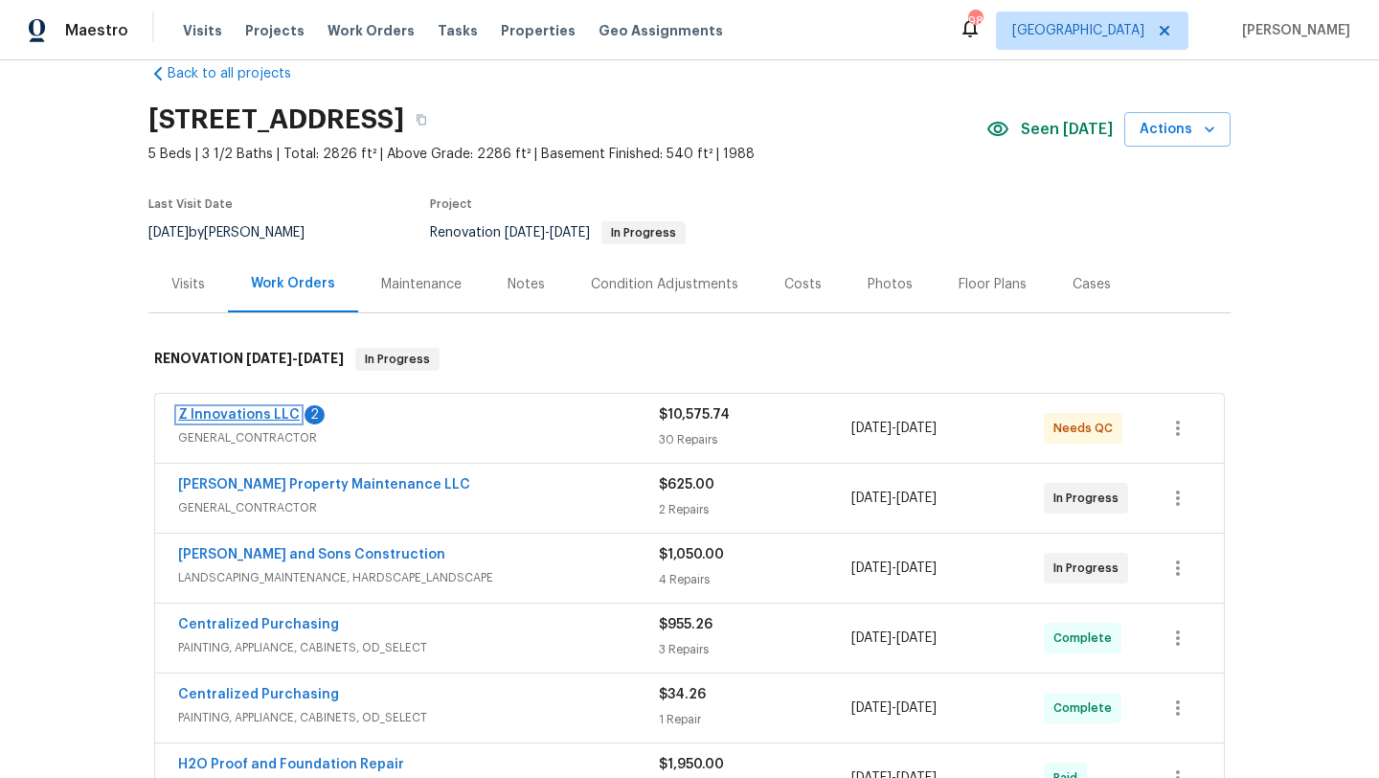
click at [261, 416] on link "Z Innovations LLC" at bounding box center [239, 414] width 122 height 13
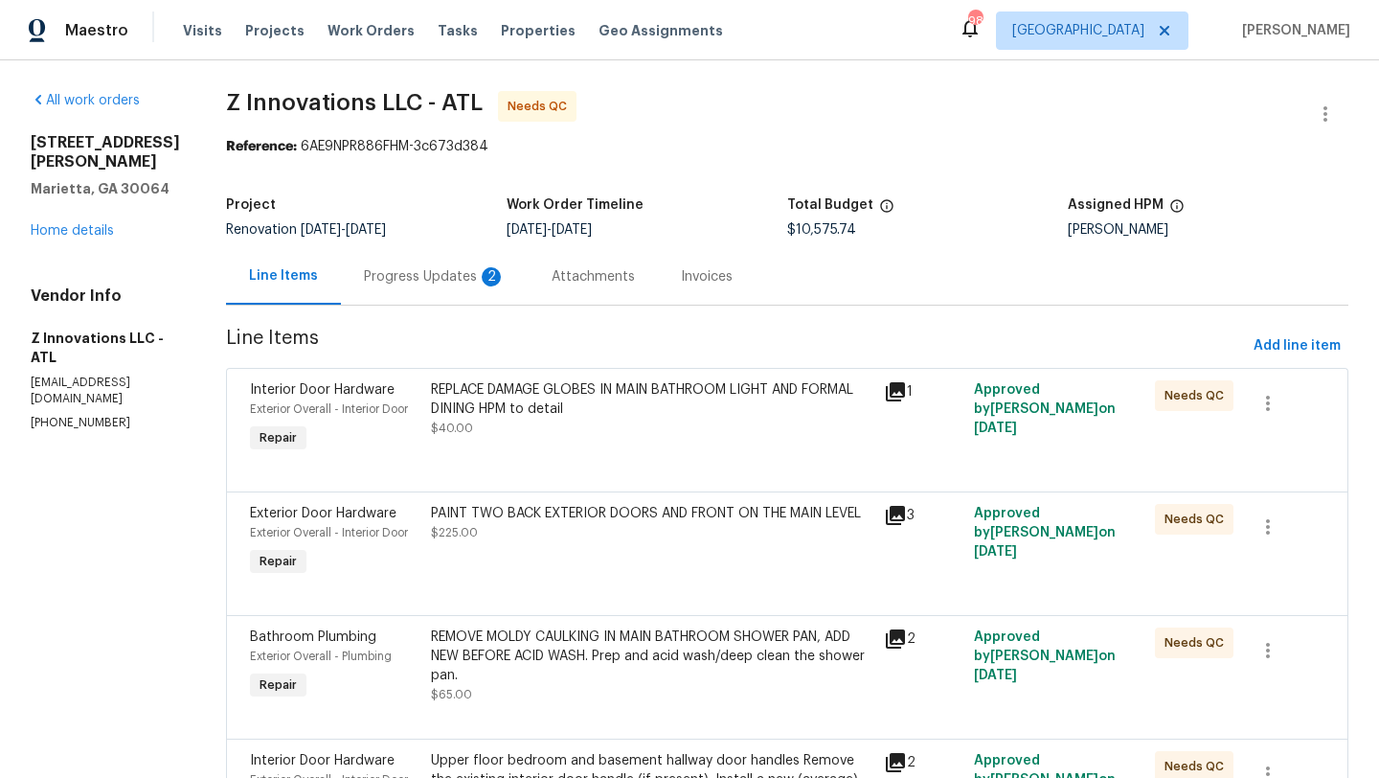
click at [568, 280] on div "Attachments" at bounding box center [593, 276] width 83 height 19
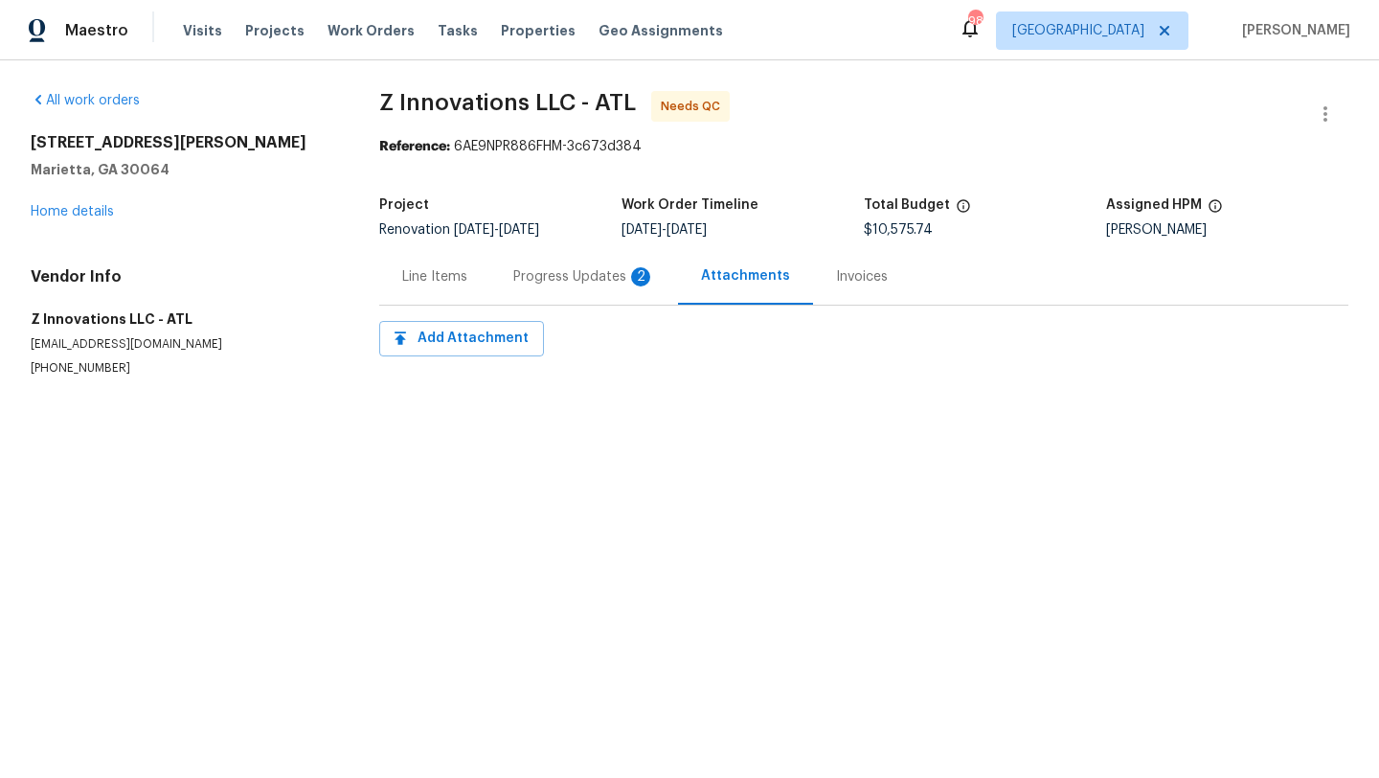
click at [568, 280] on div "Progress Updates 2" at bounding box center [584, 276] width 142 height 19
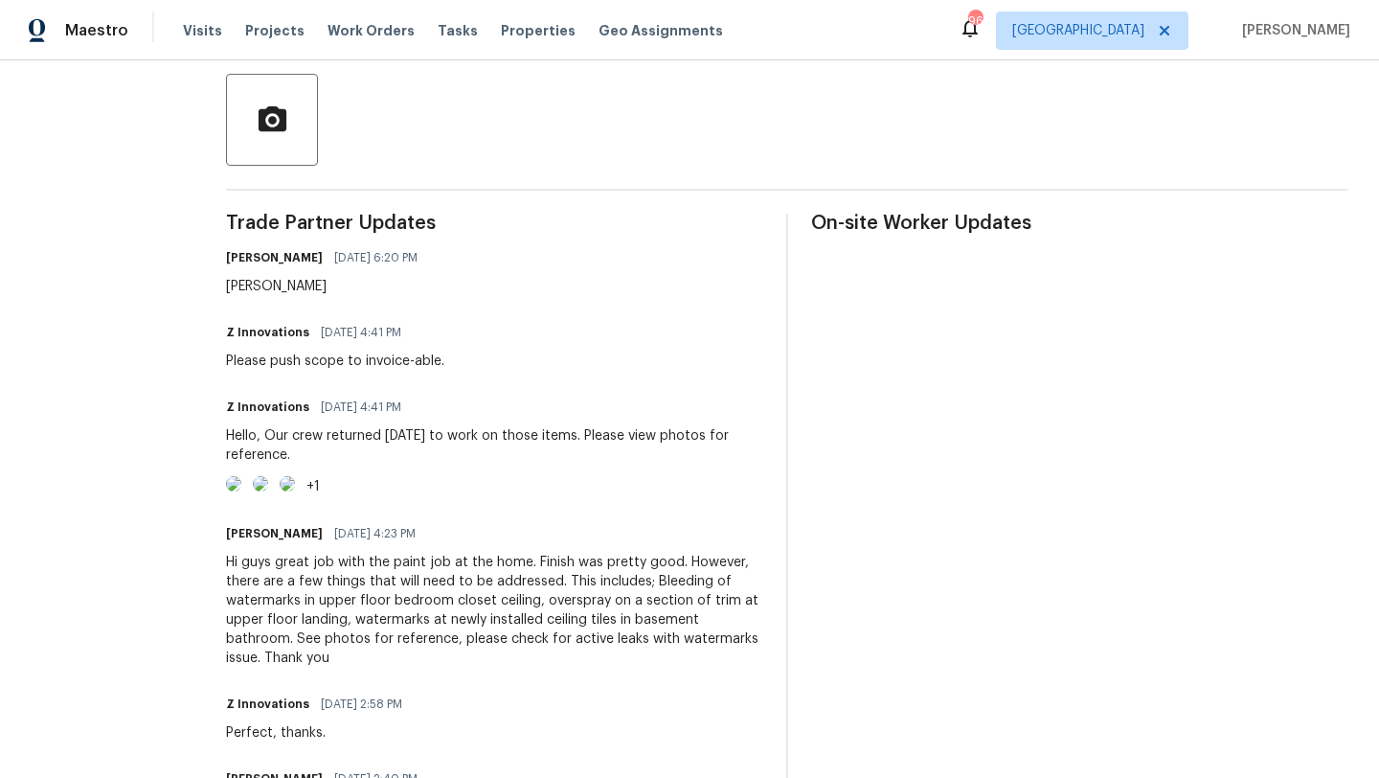
scroll to position [439, 0]
click at [241, 490] on img at bounding box center [233, 481] width 15 height 15
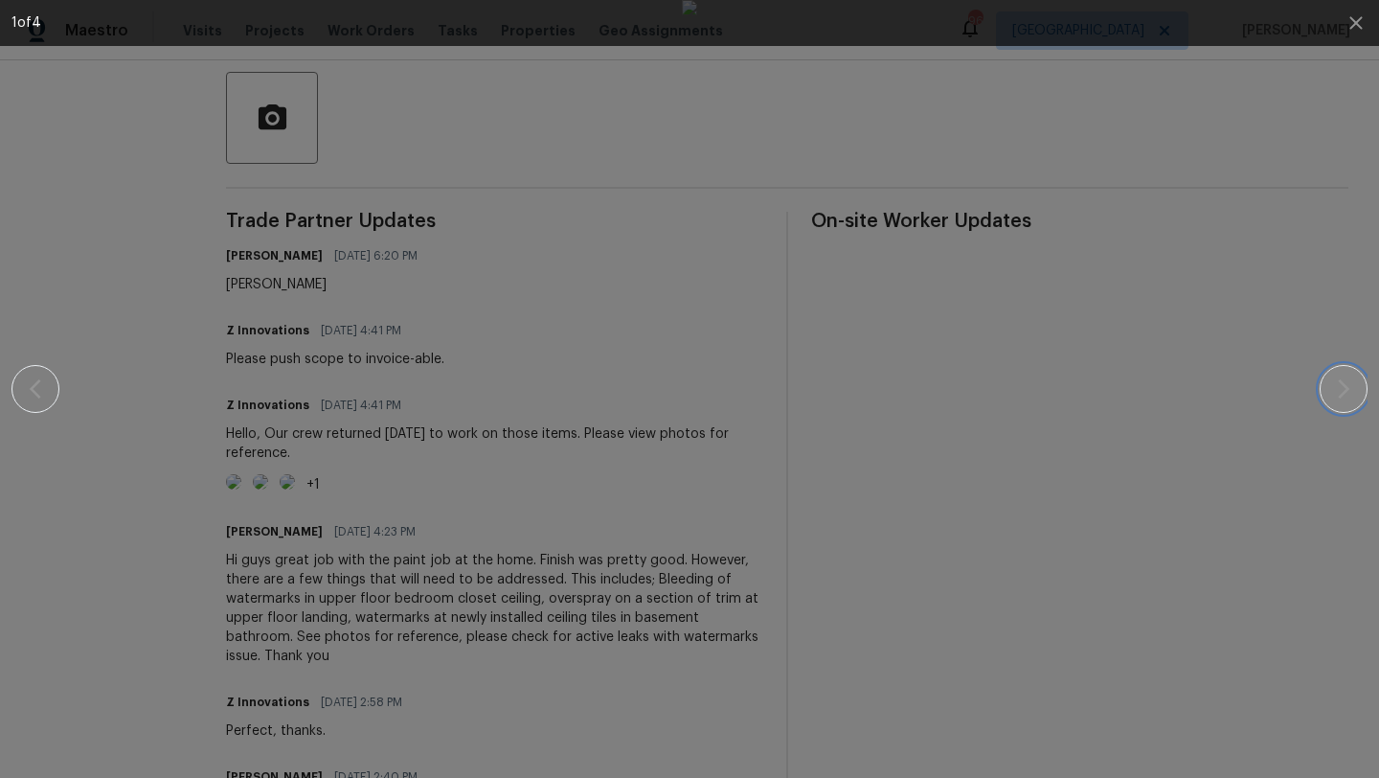
click at [1347, 396] on icon "button" at bounding box center [1344, 388] width 23 height 23
click at [1329, 281] on div at bounding box center [689, 389] width 1356 height 778
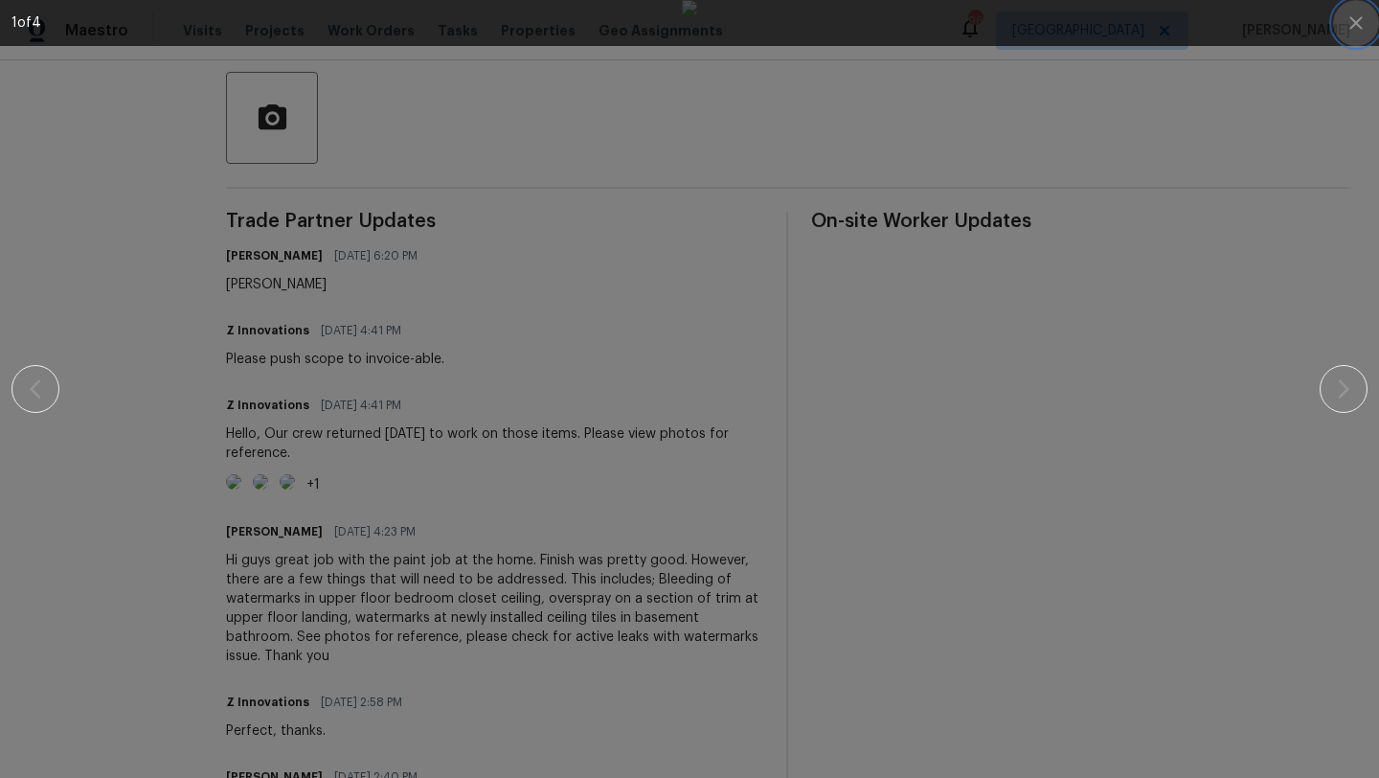
click at [1354, 31] on icon "button" at bounding box center [1356, 22] width 23 height 23
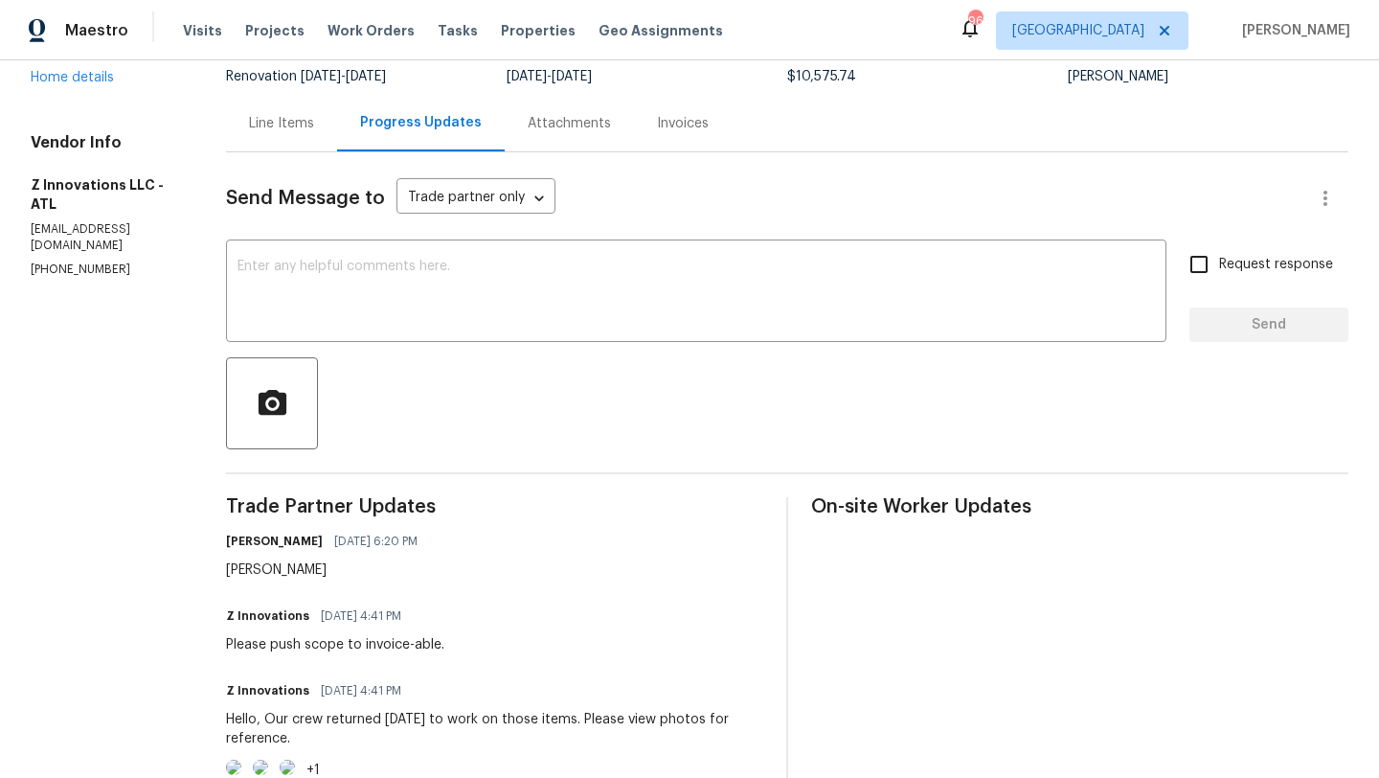
scroll to position [151, 0]
click at [244, 138] on div "Line Items" at bounding box center [281, 125] width 111 height 57
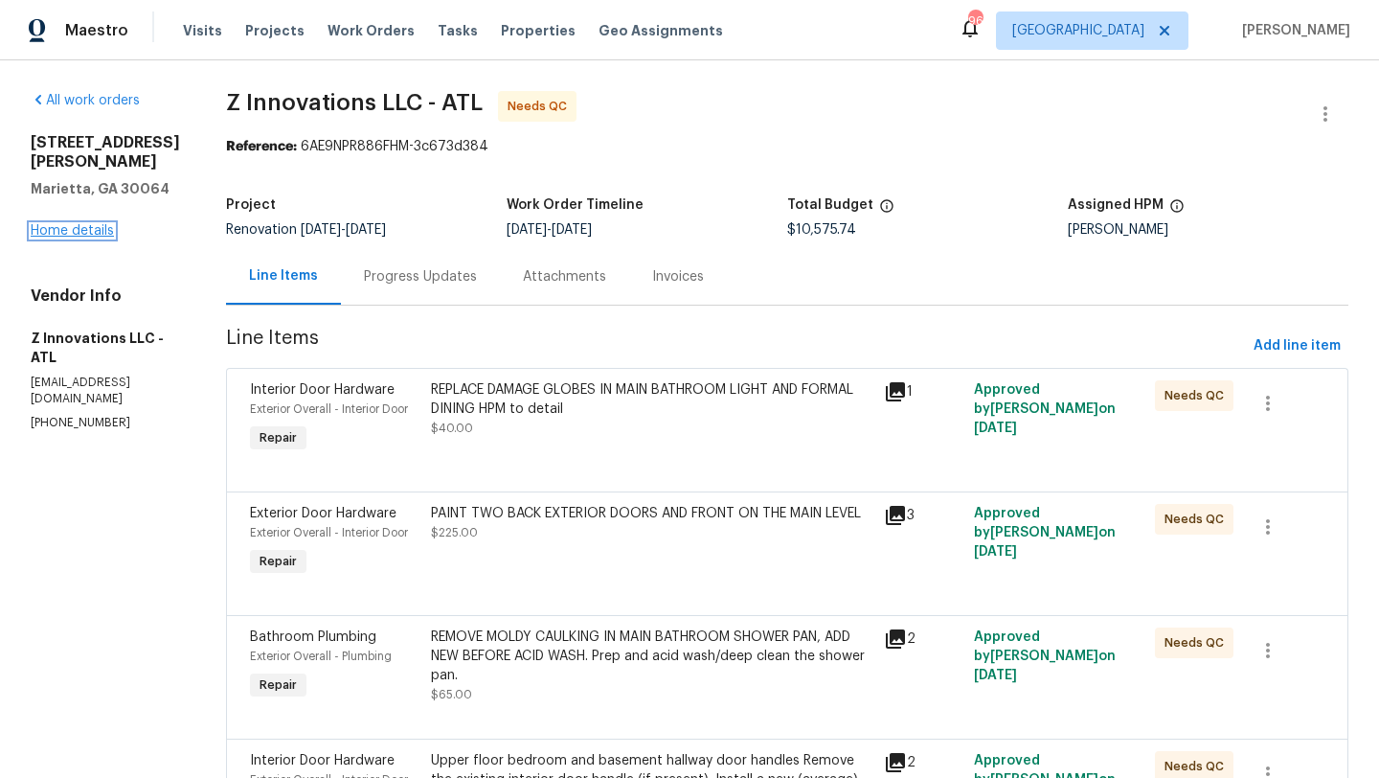
click at [105, 235] on link "Home details" at bounding box center [72, 230] width 83 height 13
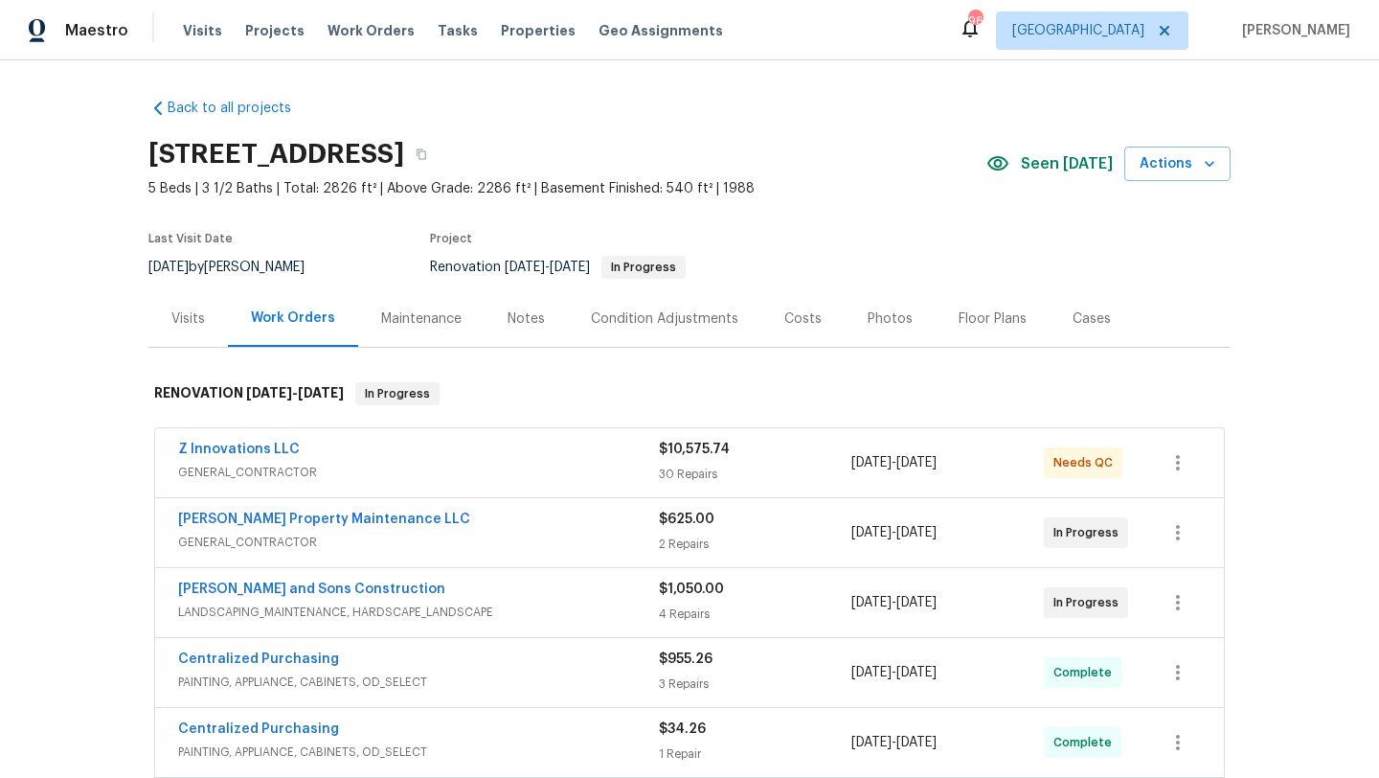
click at [192, 314] on div "Visits" at bounding box center [188, 318] width 34 height 19
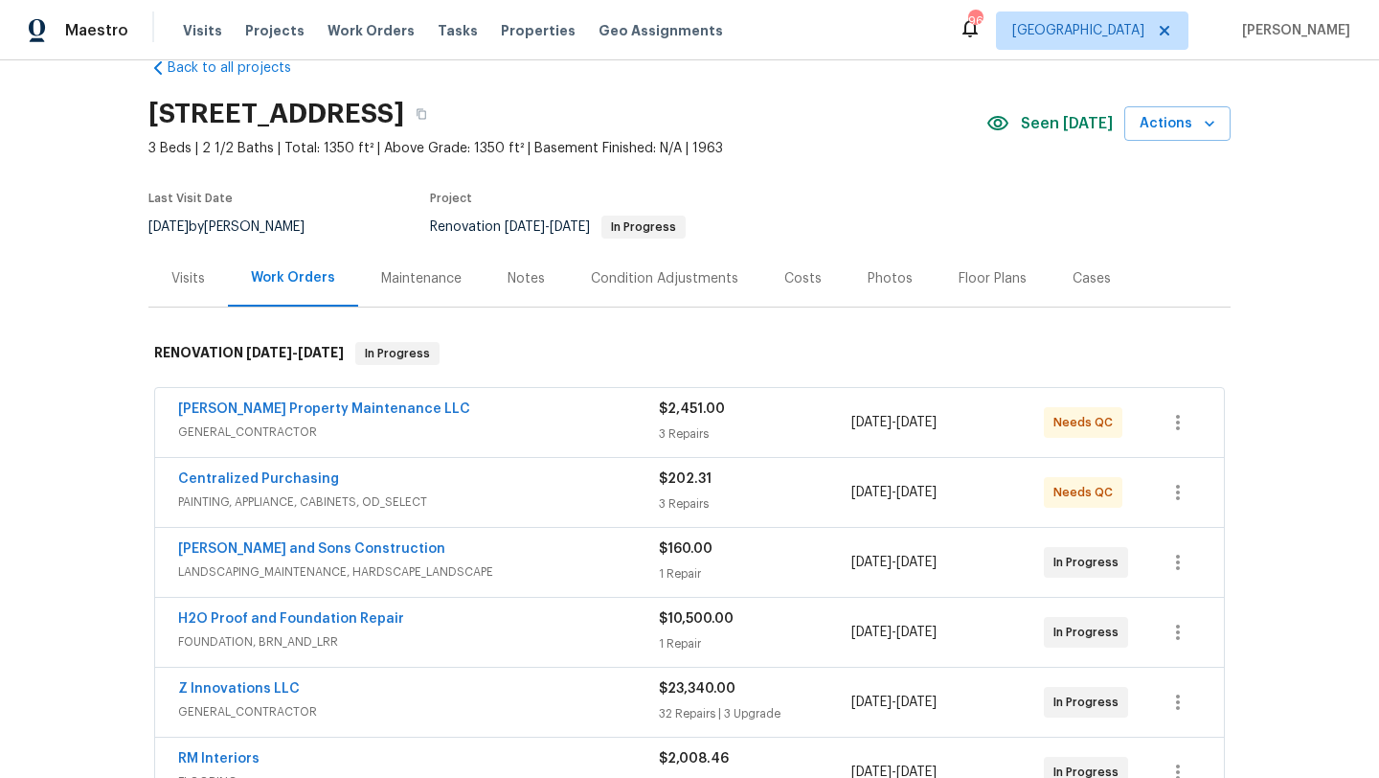
scroll to position [43, 0]
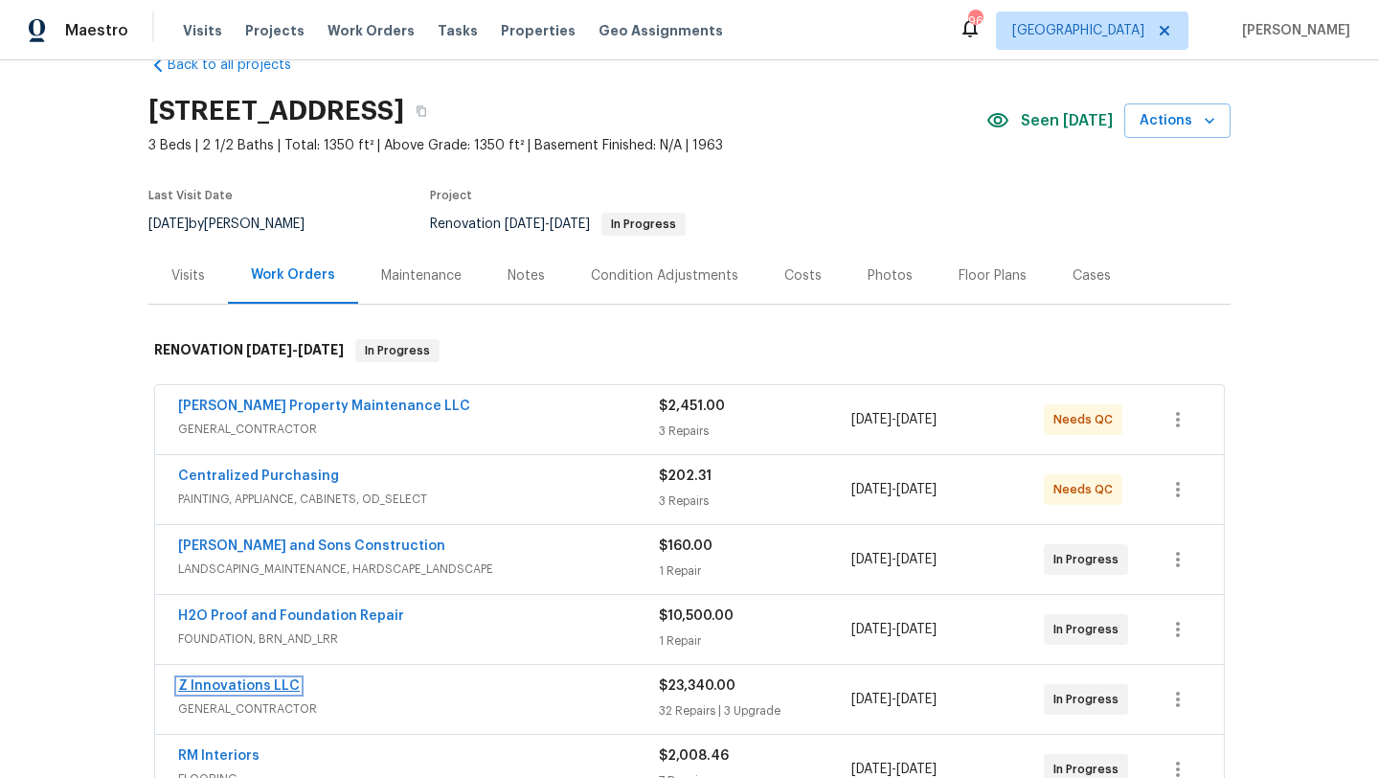
click at [236, 681] on link "Z Innovations LLC" at bounding box center [239, 685] width 122 height 13
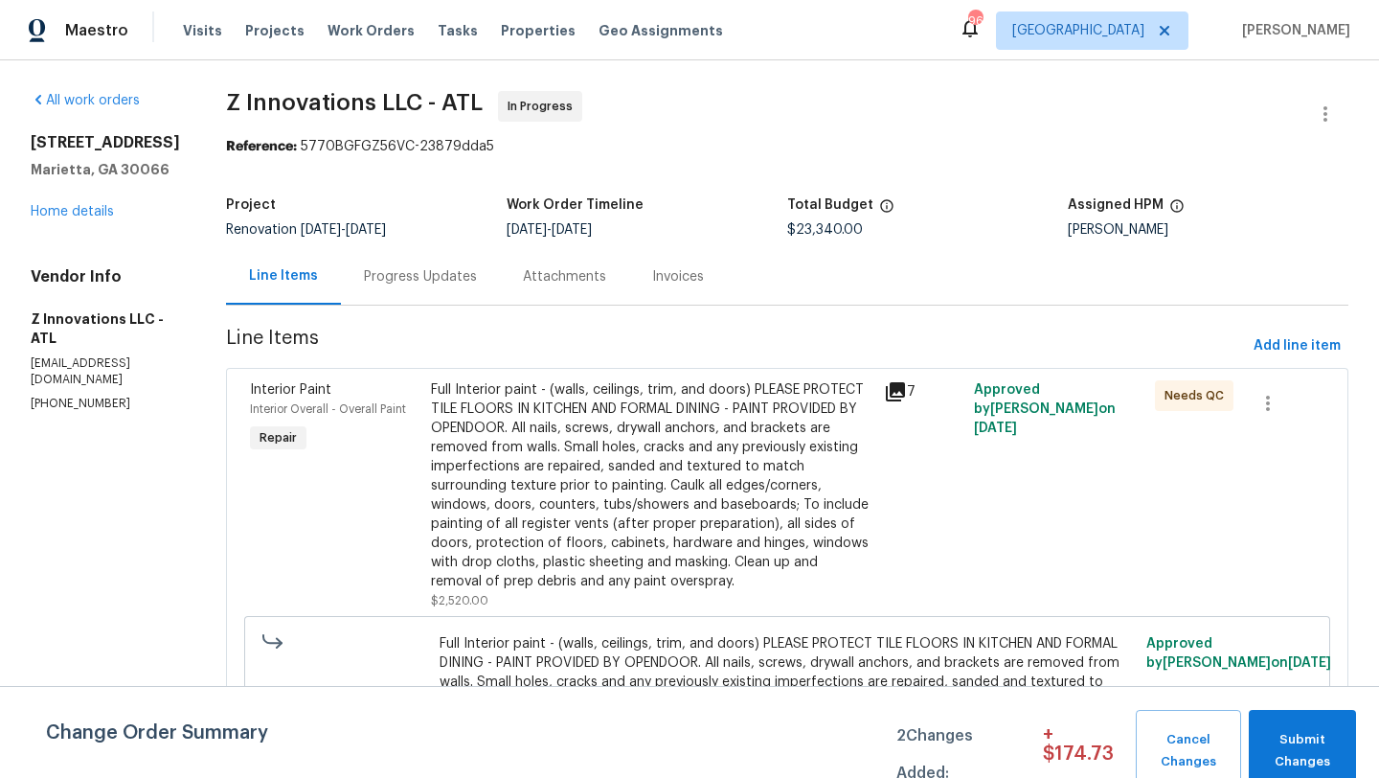
click at [410, 276] on div "Progress Updates" at bounding box center [420, 276] width 113 height 19
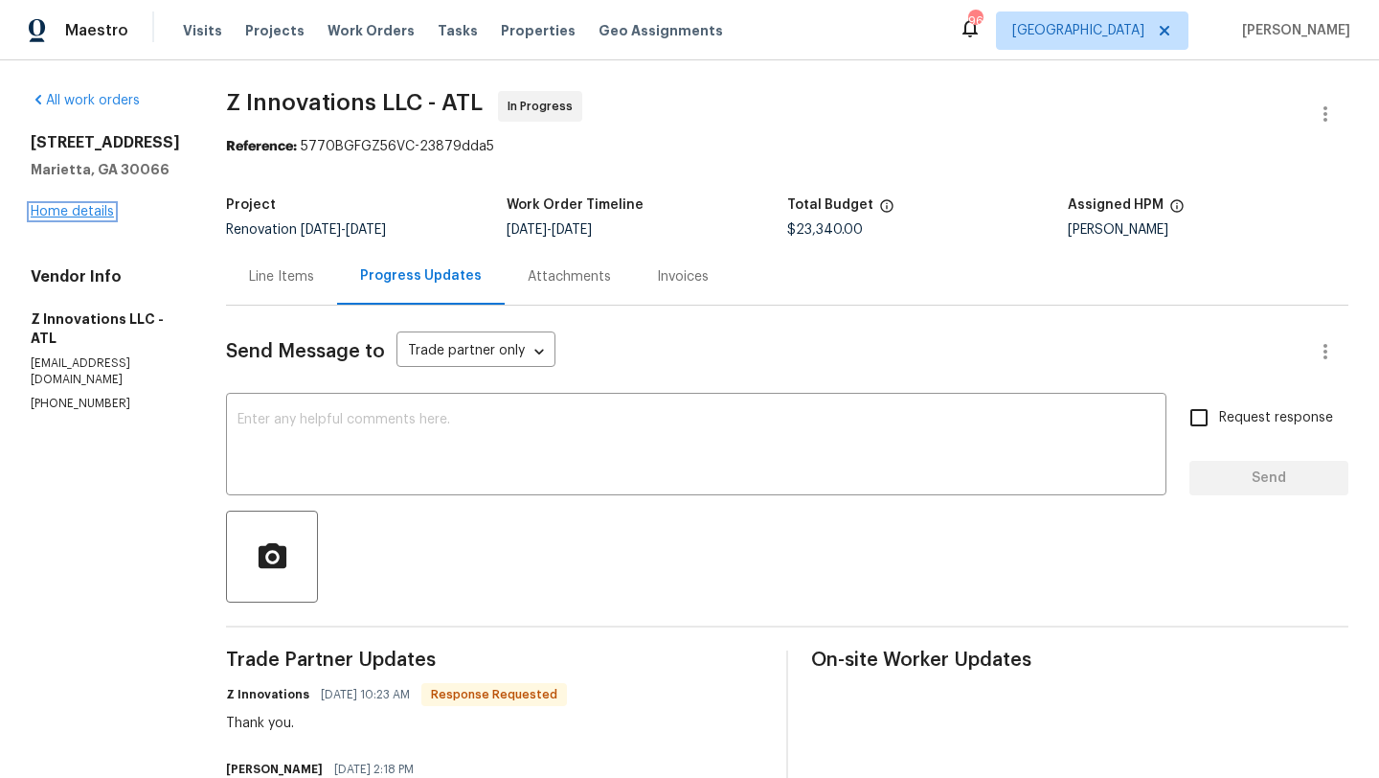
click at [99, 214] on link "Home details" at bounding box center [72, 211] width 83 height 13
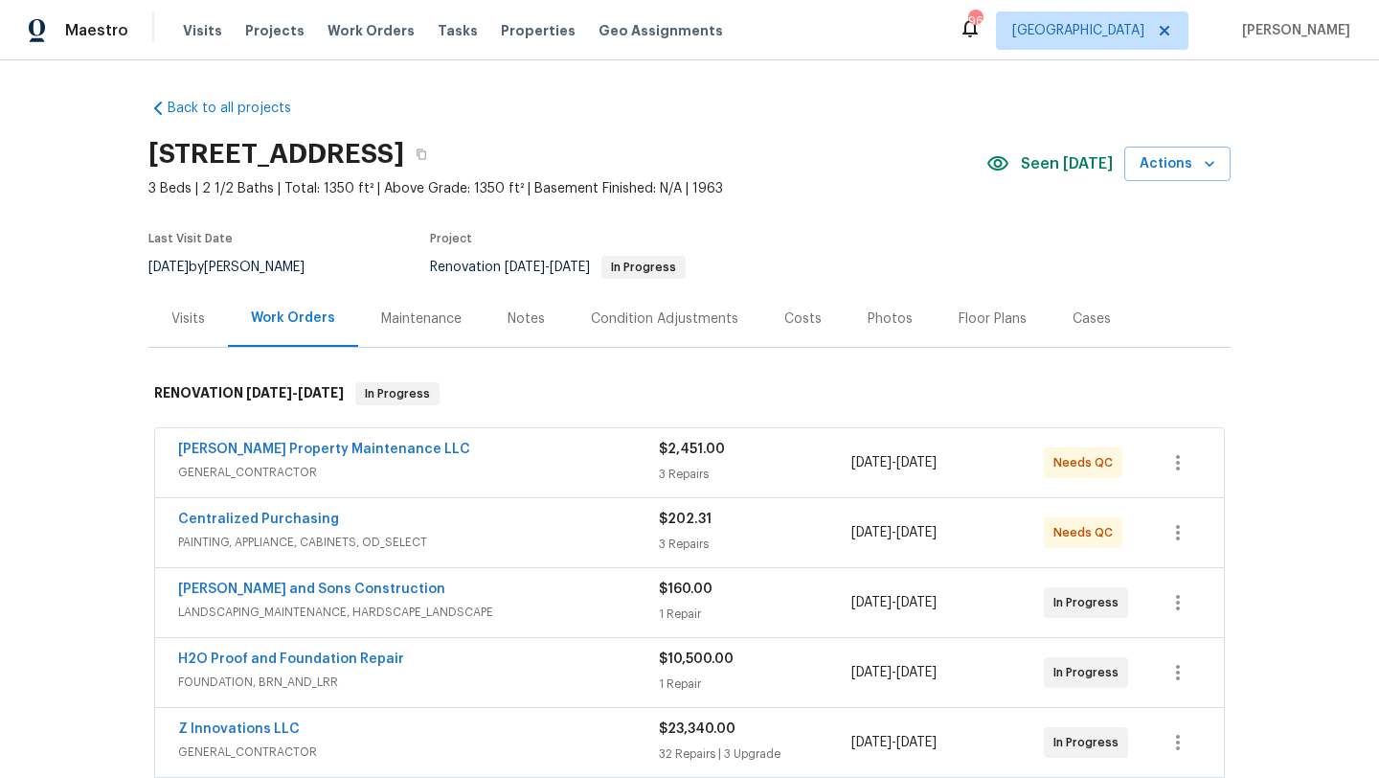
click at [512, 320] on div "Notes" at bounding box center [526, 318] width 37 height 19
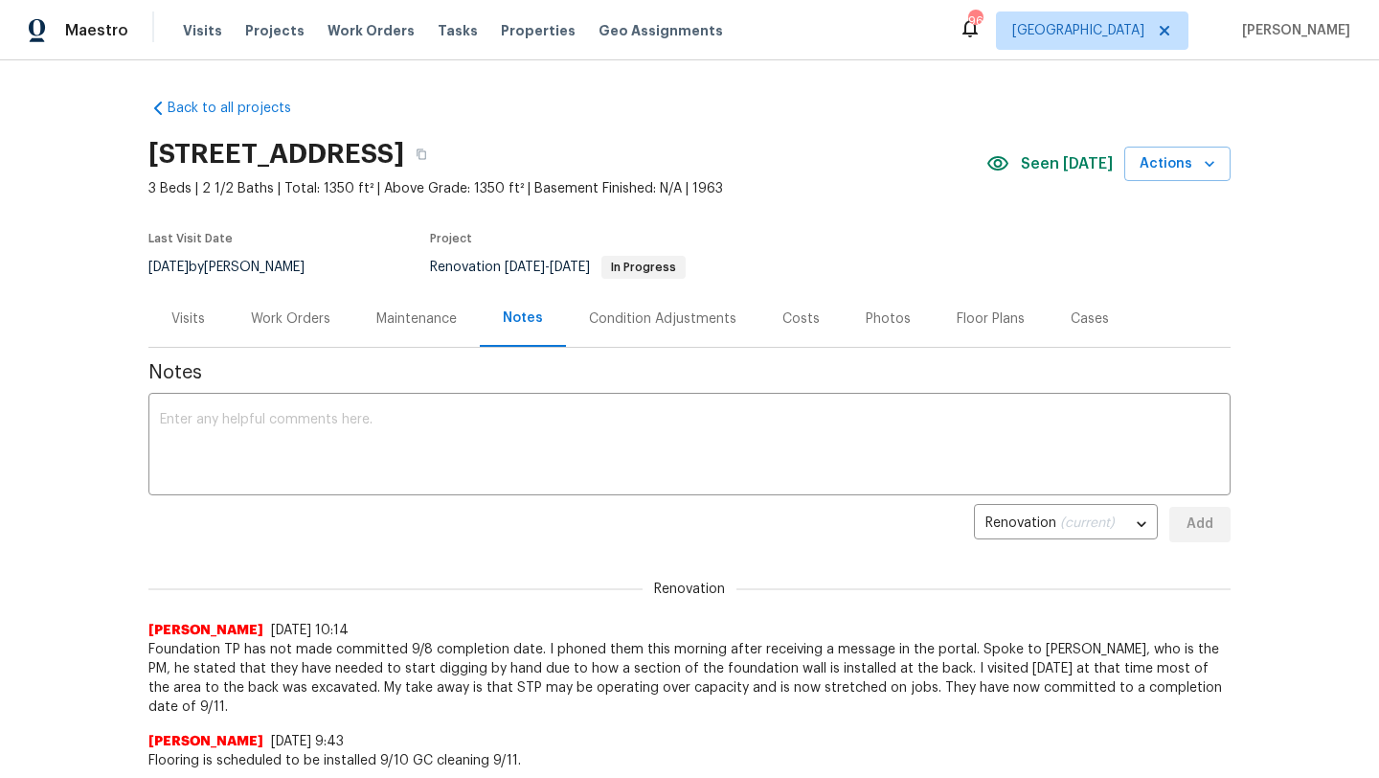
click at [186, 323] on div "Visits" at bounding box center [188, 318] width 34 height 19
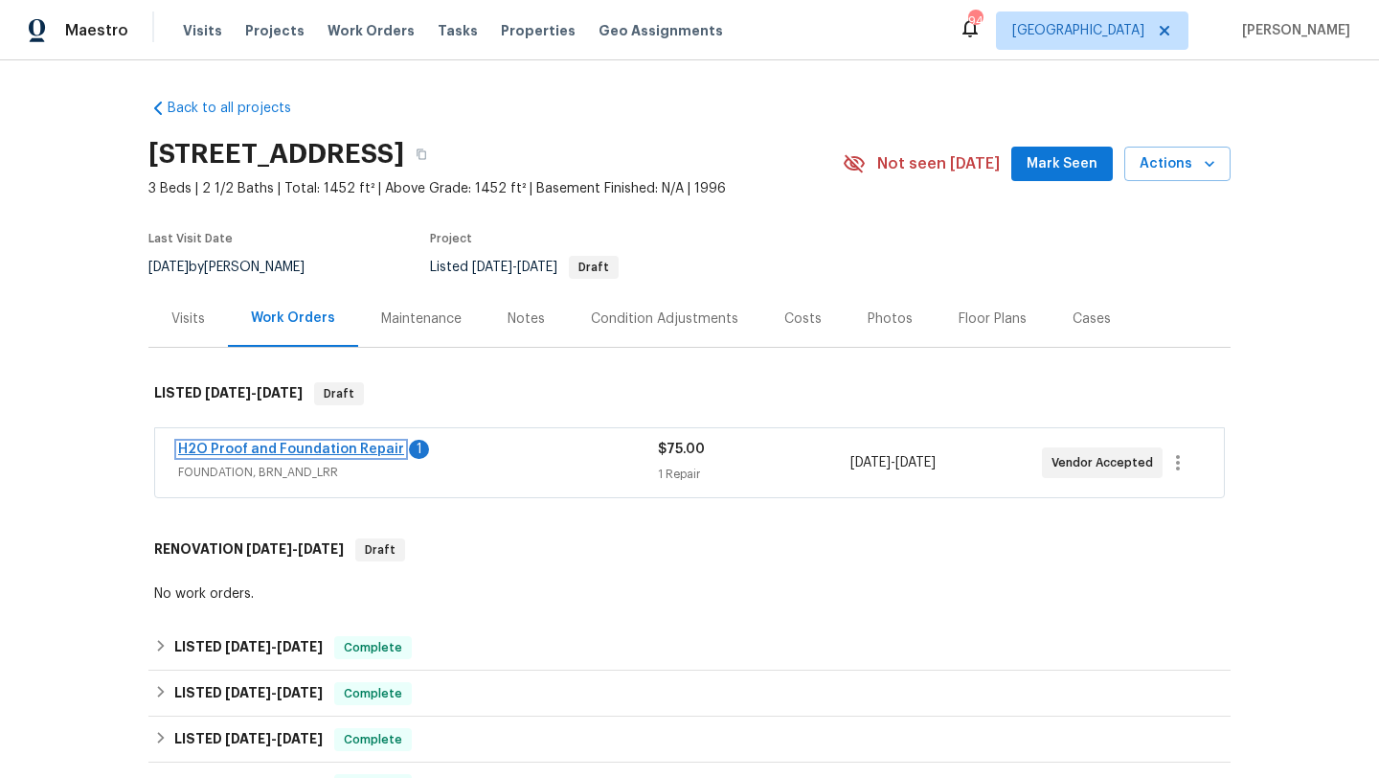
click at [353, 449] on link "H2O Proof and Foundation Repair" at bounding box center [291, 449] width 226 height 13
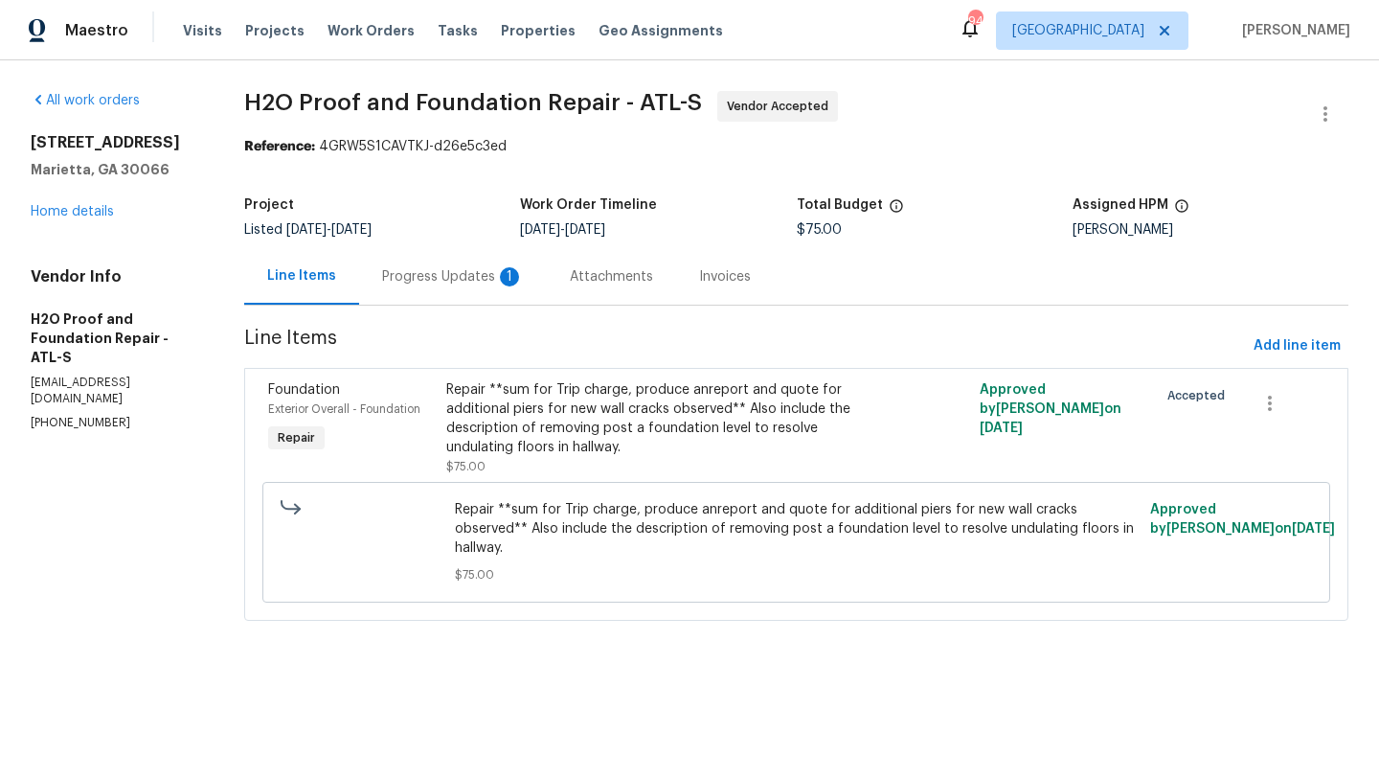
click at [447, 262] on div "Progress Updates 1" at bounding box center [453, 276] width 188 height 57
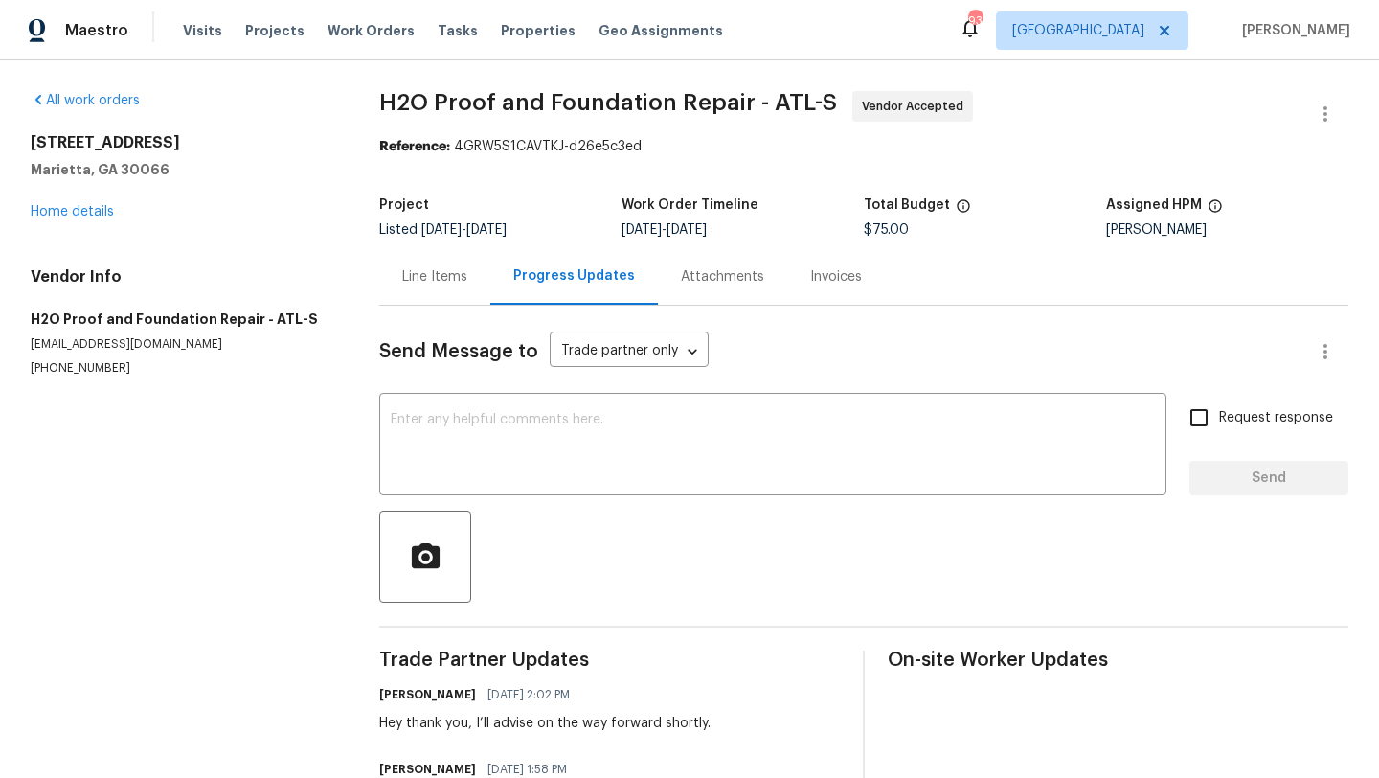
click at [434, 290] on div "Line Items" at bounding box center [434, 276] width 111 height 57
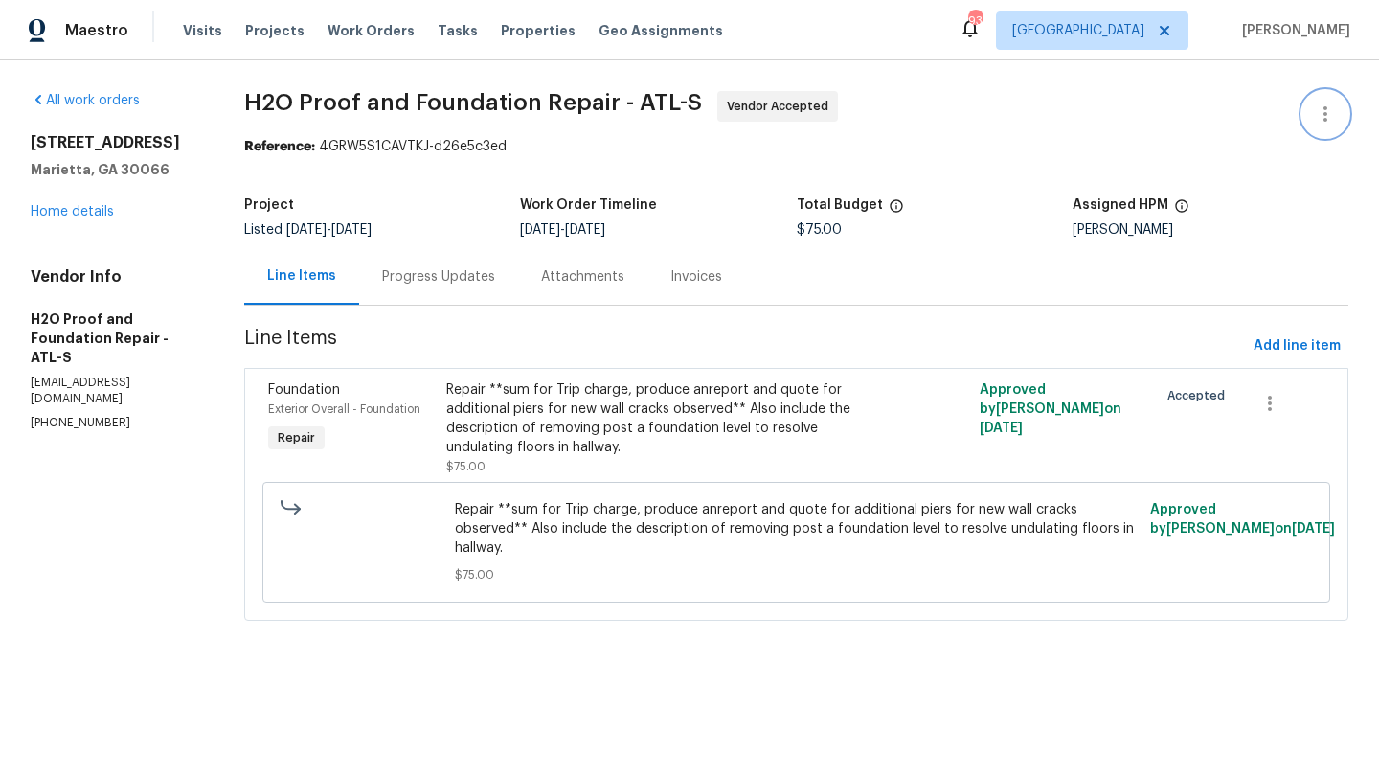
click at [1325, 115] on icon "button" at bounding box center [1326, 113] width 4 height 15
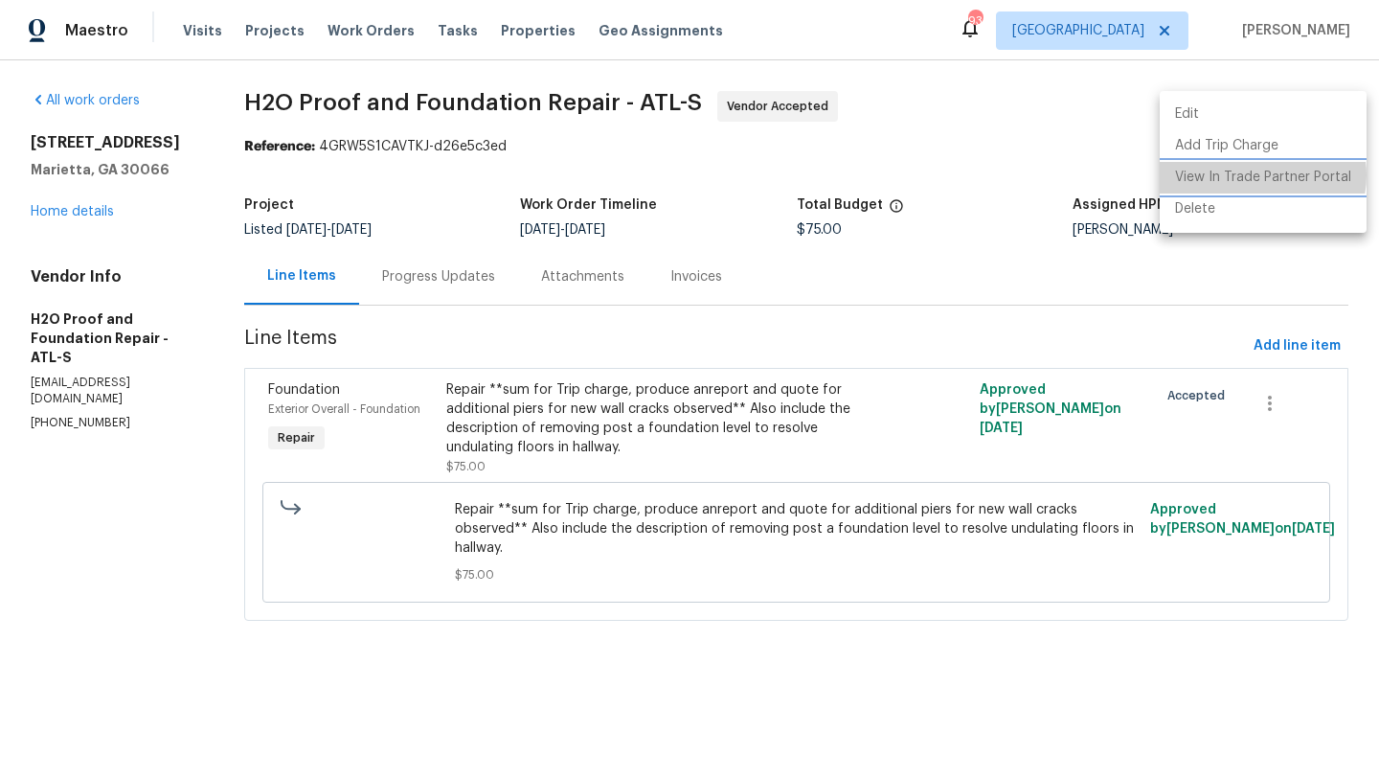
click at [1261, 175] on li "View In Trade Partner Portal" at bounding box center [1263, 178] width 207 height 32
click at [1308, 165] on li "View In Trade Partner Portal" at bounding box center [1263, 178] width 207 height 32
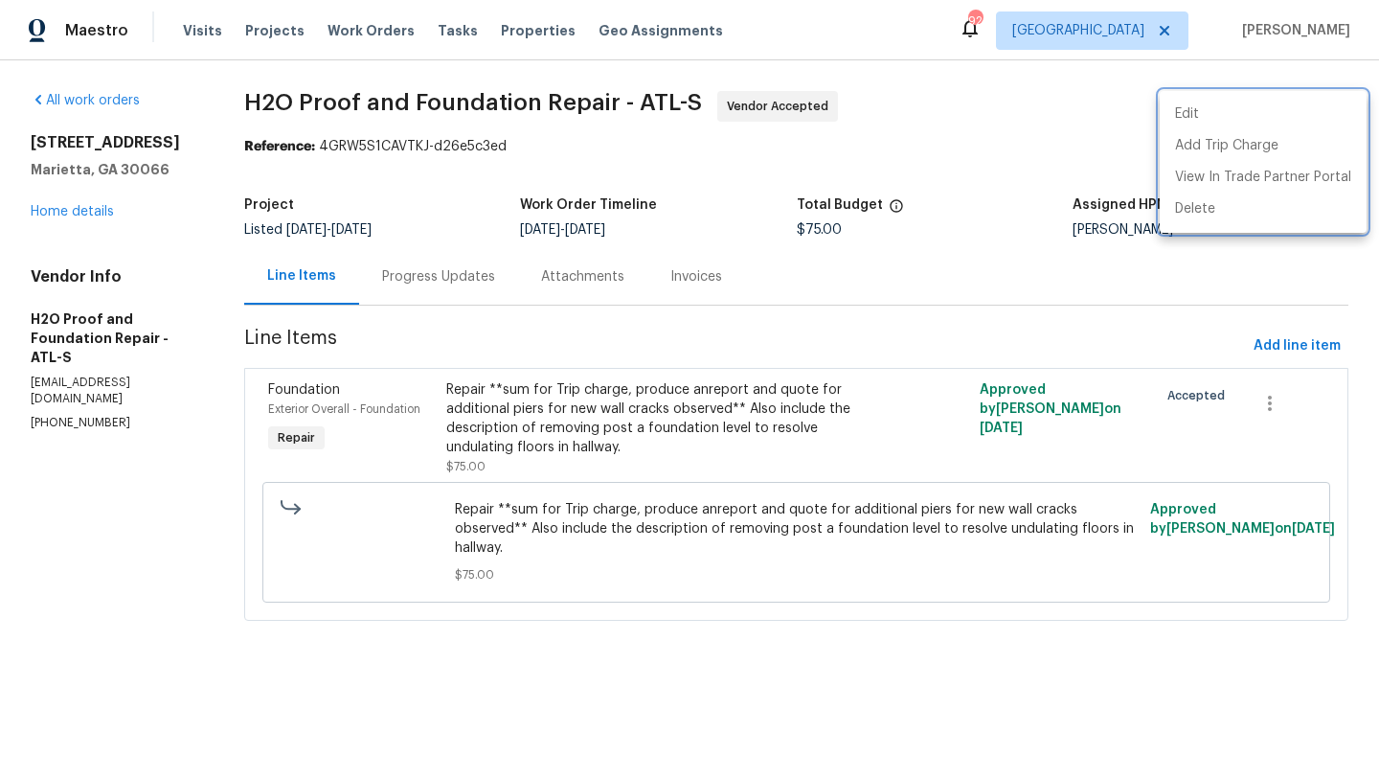
click at [318, 385] on div at bounding box center [689, 389] width 1379 height 778
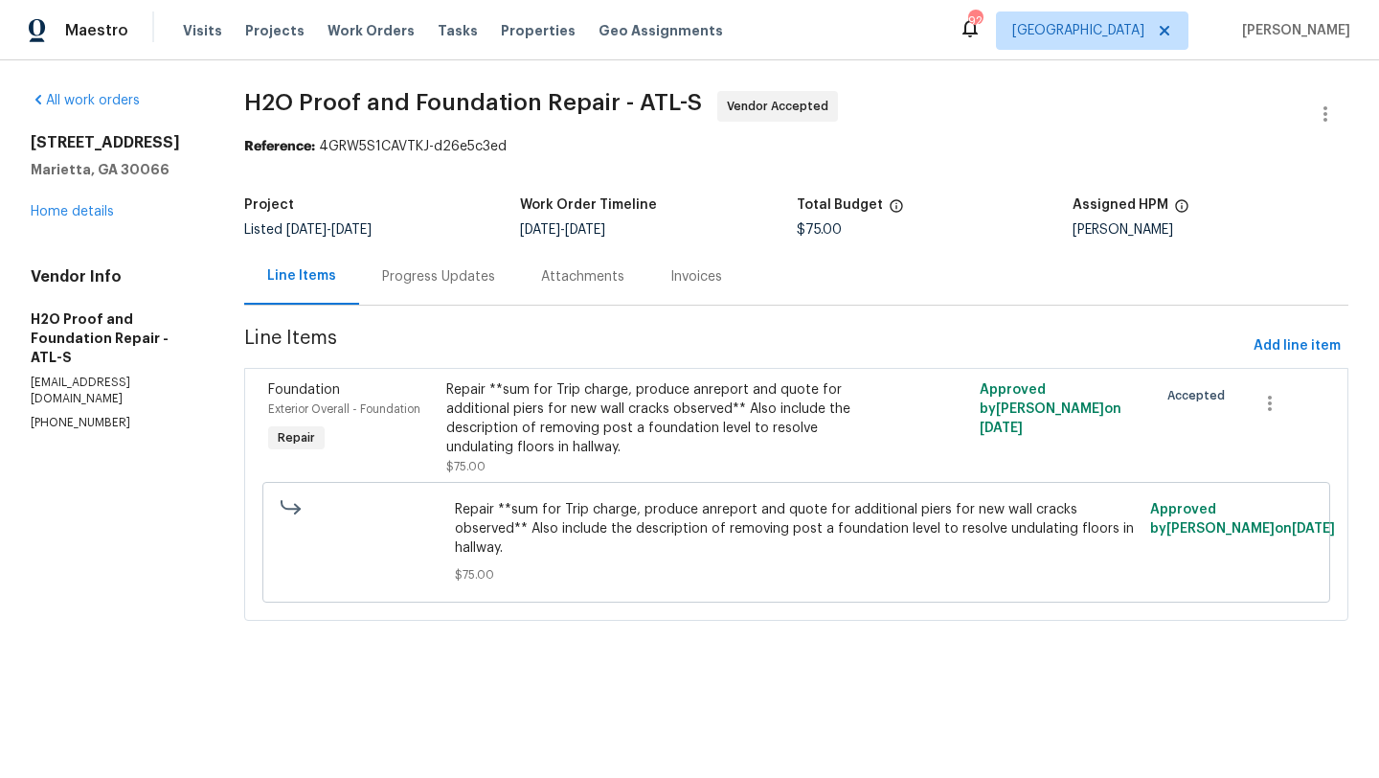
click at [310, 393] on span "Foundation" at bounding box center [304, 389] width 72 height 13
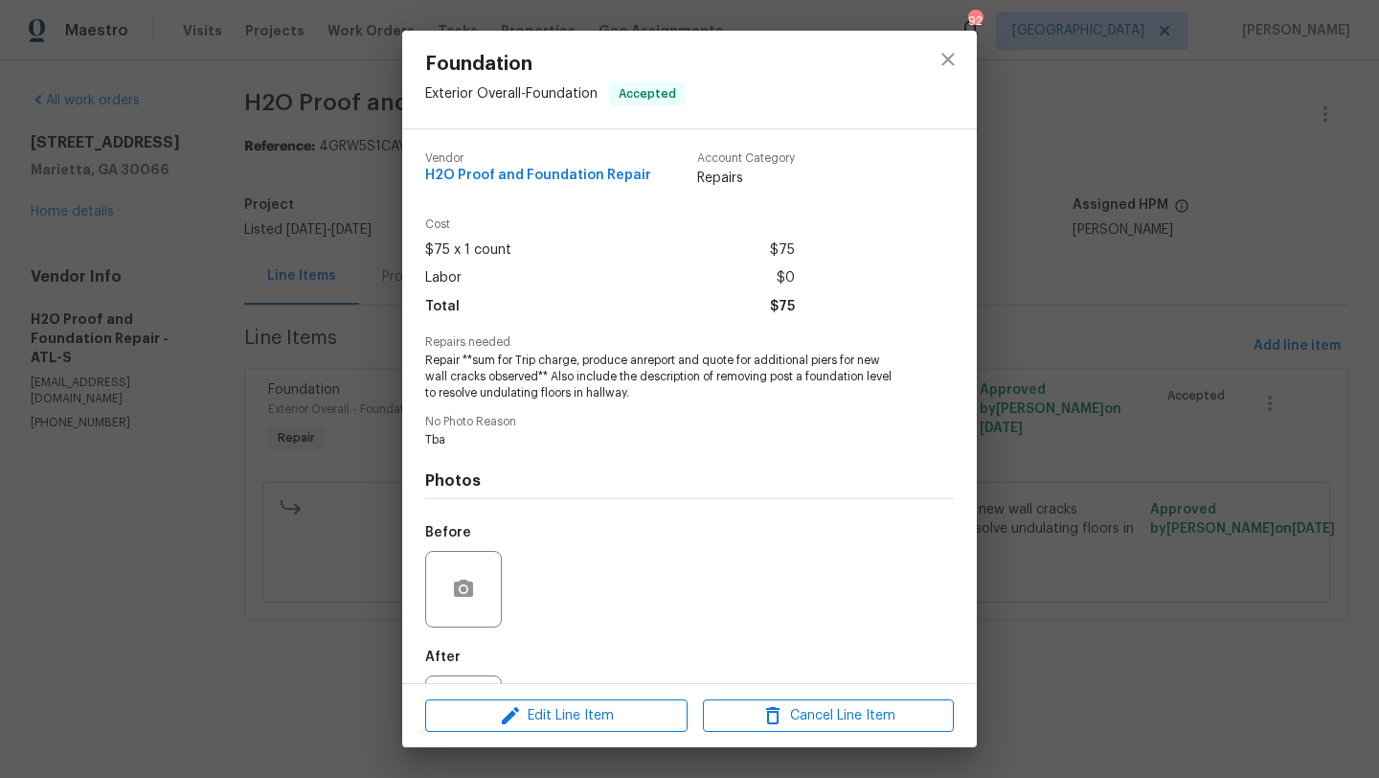
scroll to position [88, 0]
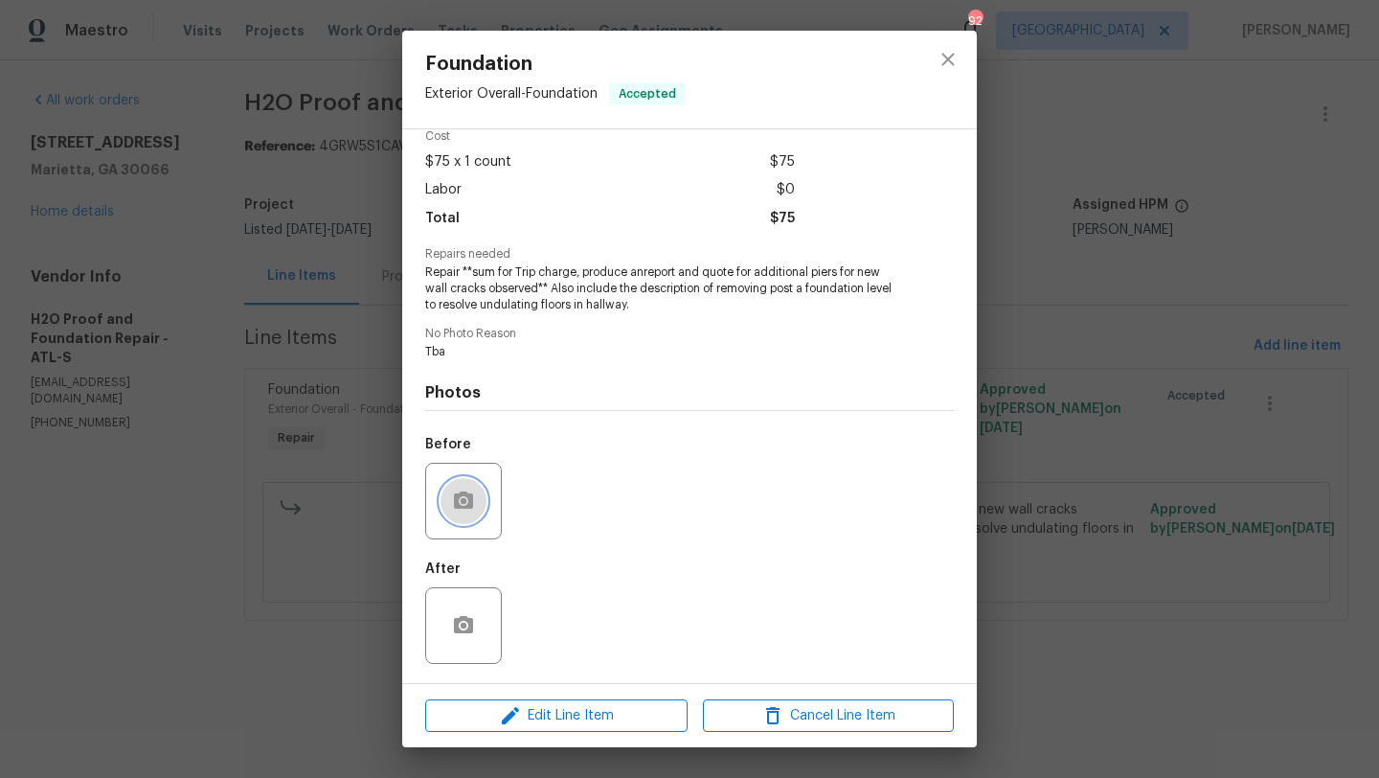
click at [469, 498] on icon "button" at bounding box center [463, 499] width 19 height 17
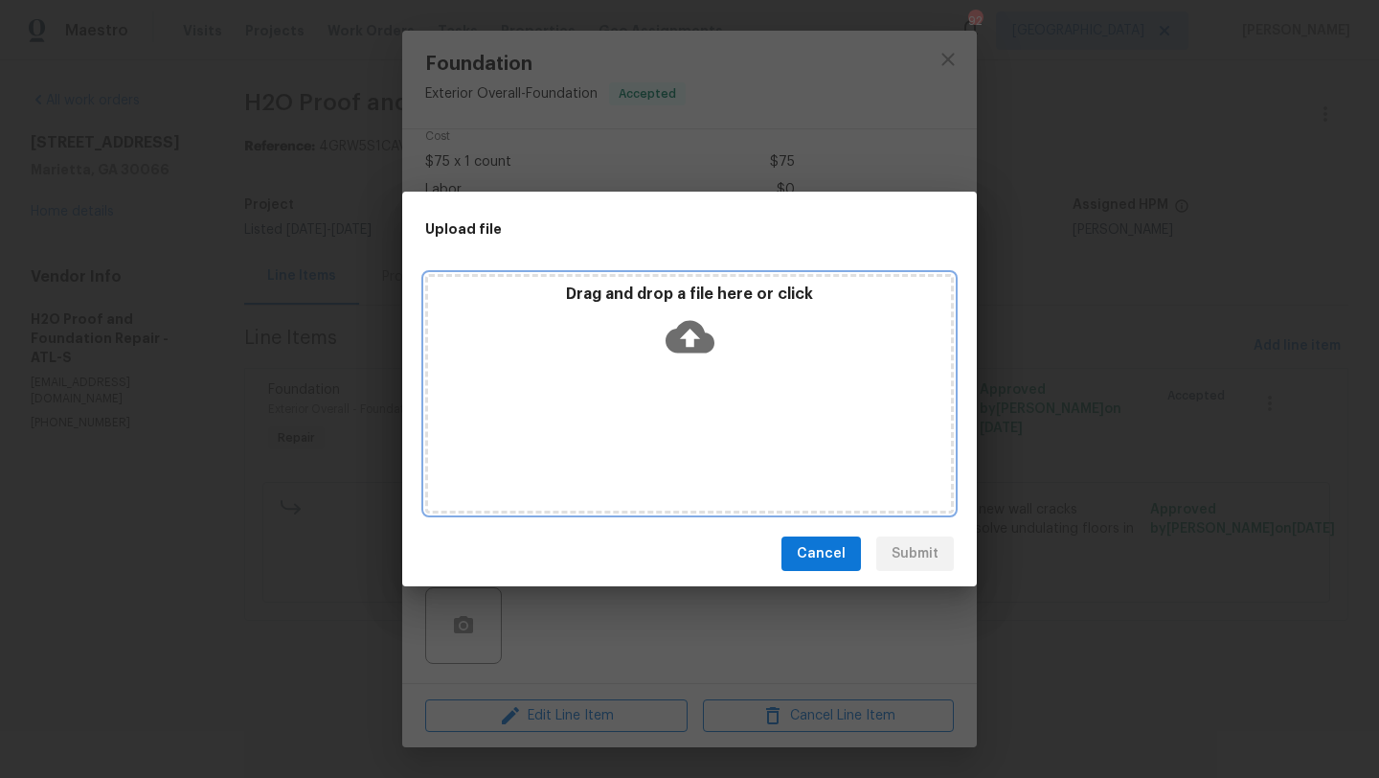
click at [674, 439] on div "Drag and drop a file here or click" at bounding box center [689, 393] width 529 height 239
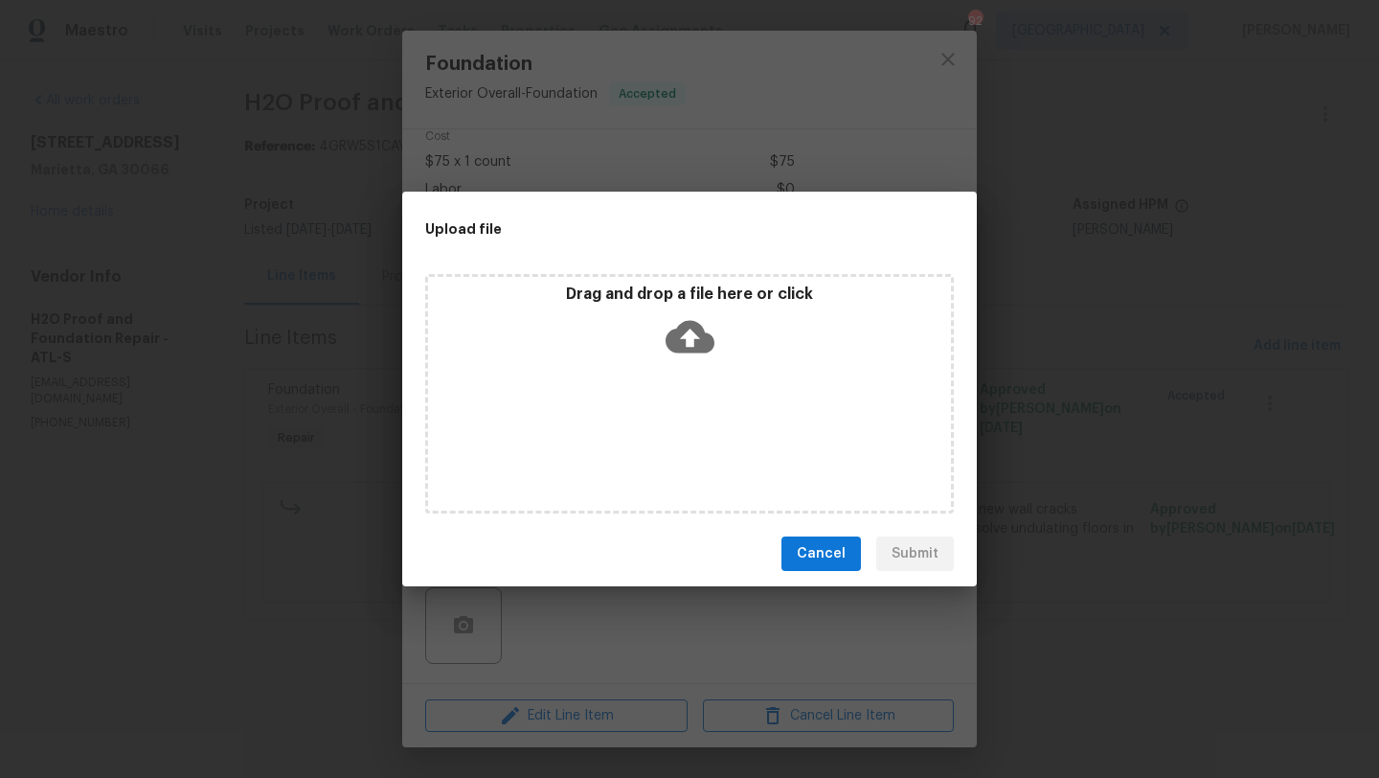
click at [881, 103] on div "Upload file Drag and drop a file here or click Cancel Submit" at bounding box center [689, 389] width 1379 height 778
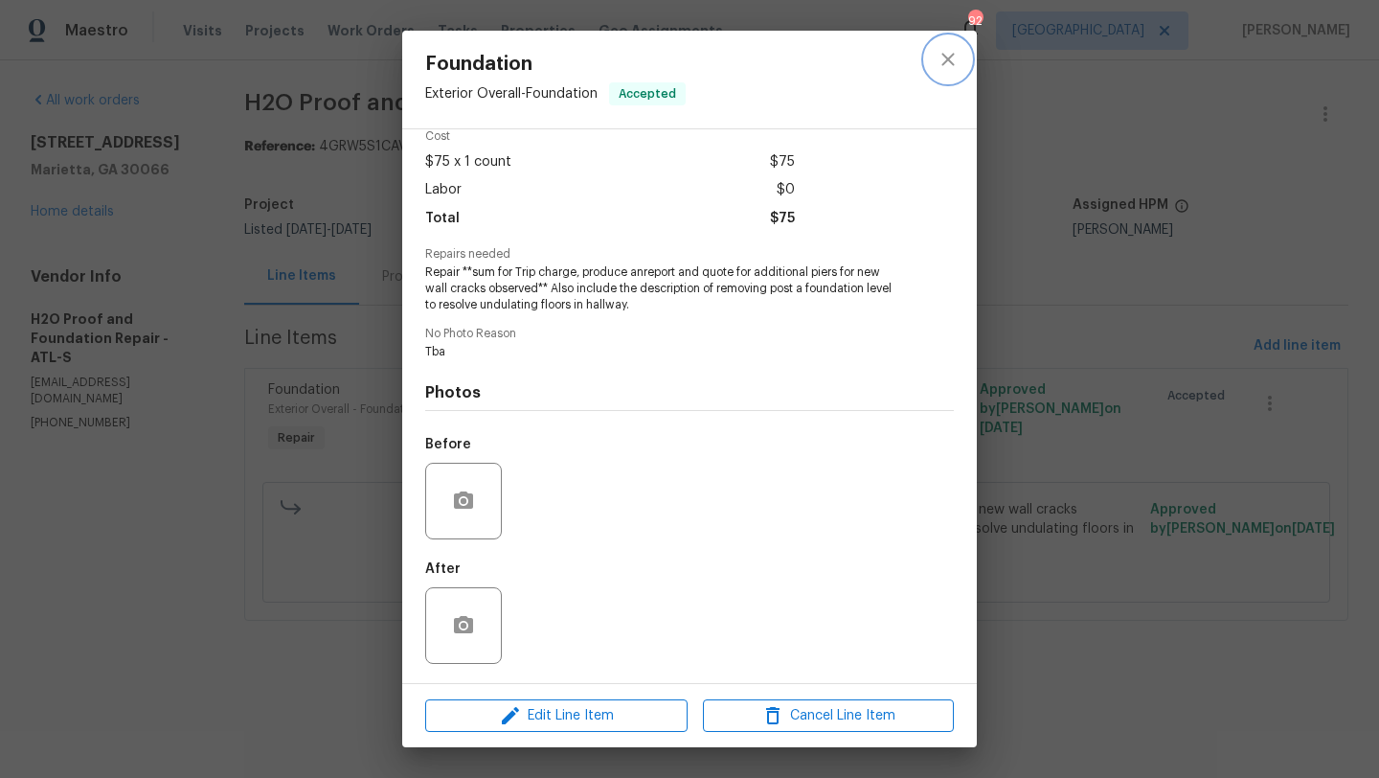
click at [950, 63] on icon "close" at bounding box center [948, 59] width 12 height 12
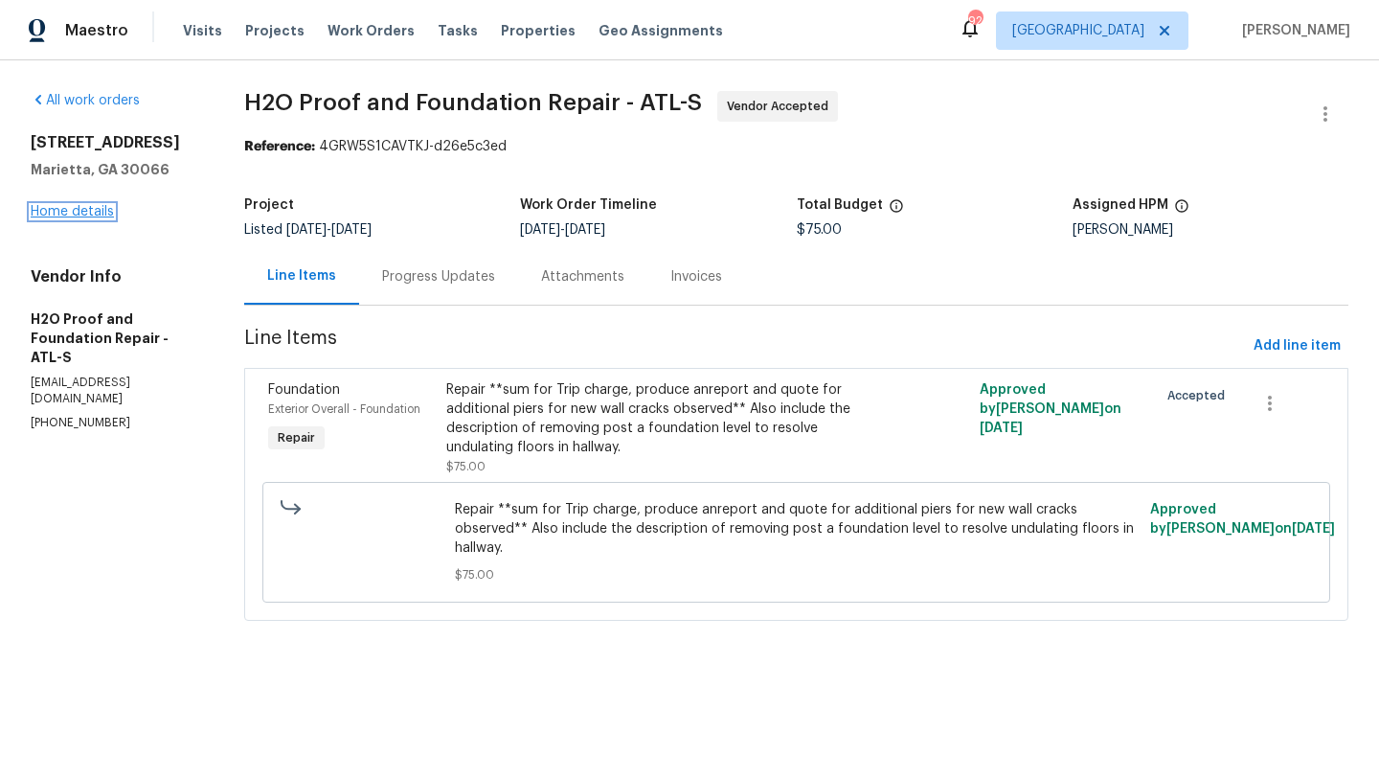
click at [70, 217] on link "Home details" at bounding box center [72, 211] width 83 height 13
